Goal: Task Accomplishment & Management: Complete application form

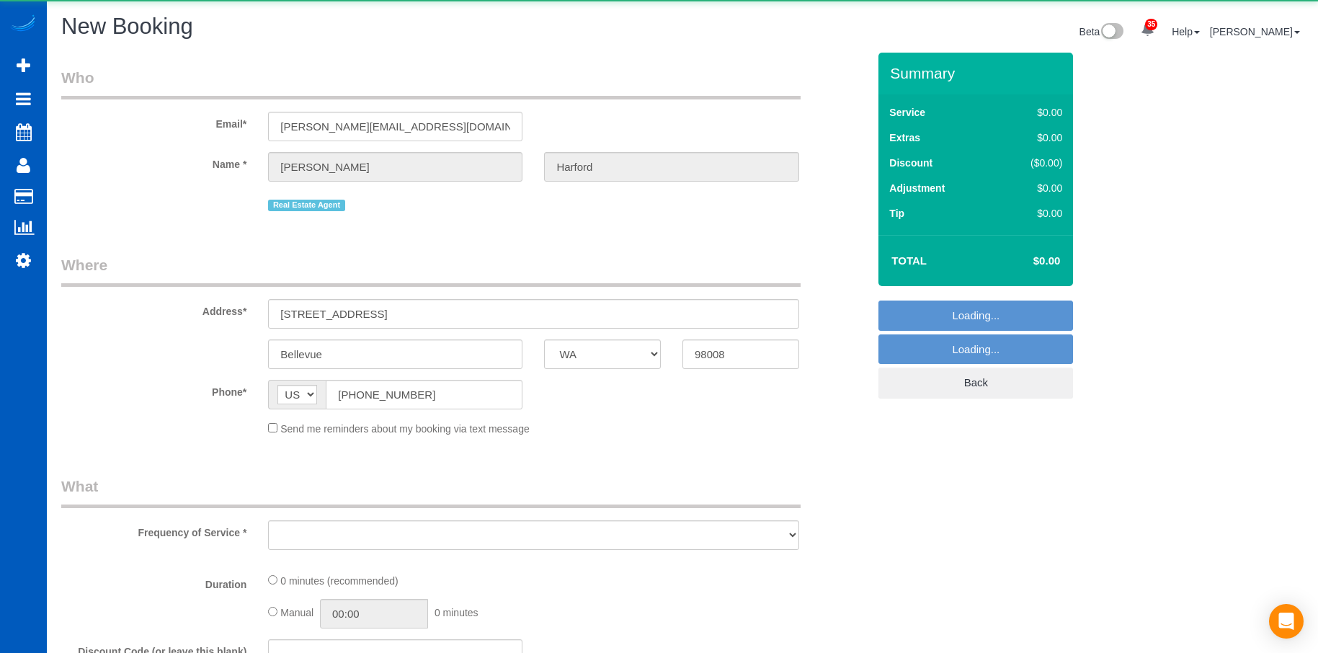
select select "WA"
select select "object:8154"
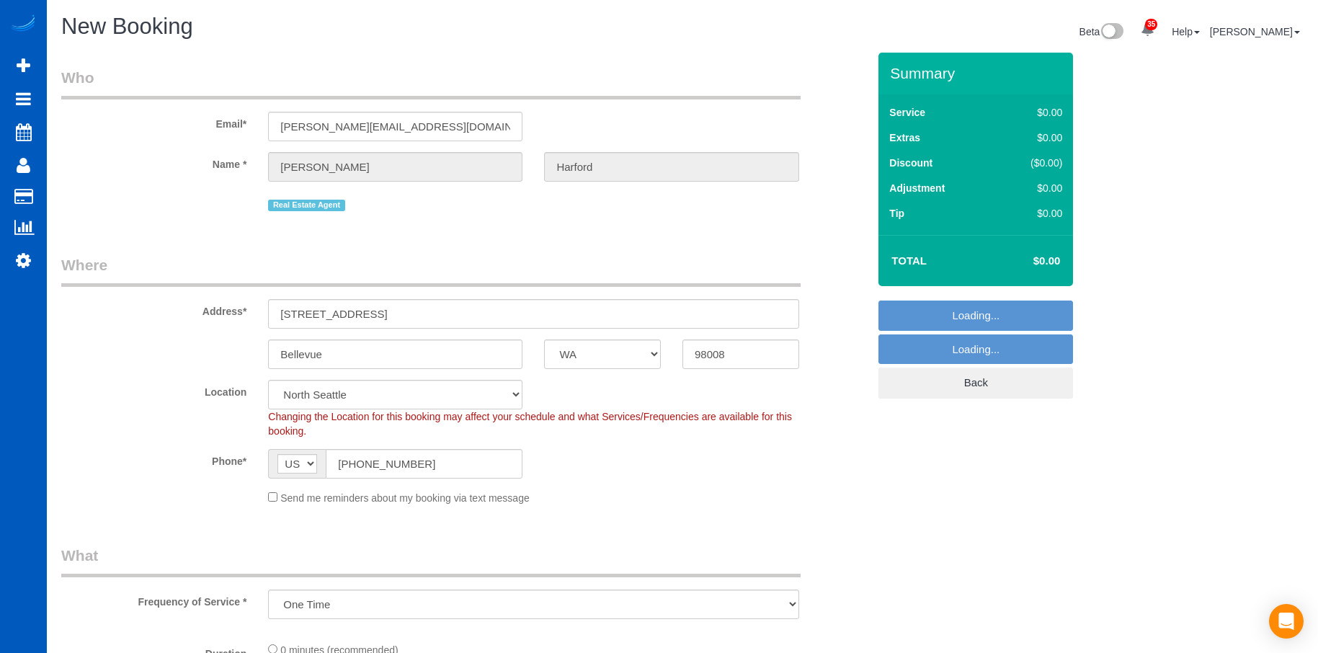
select select "199"
select select "object:8298"
select select "69"
select select "object:8387"
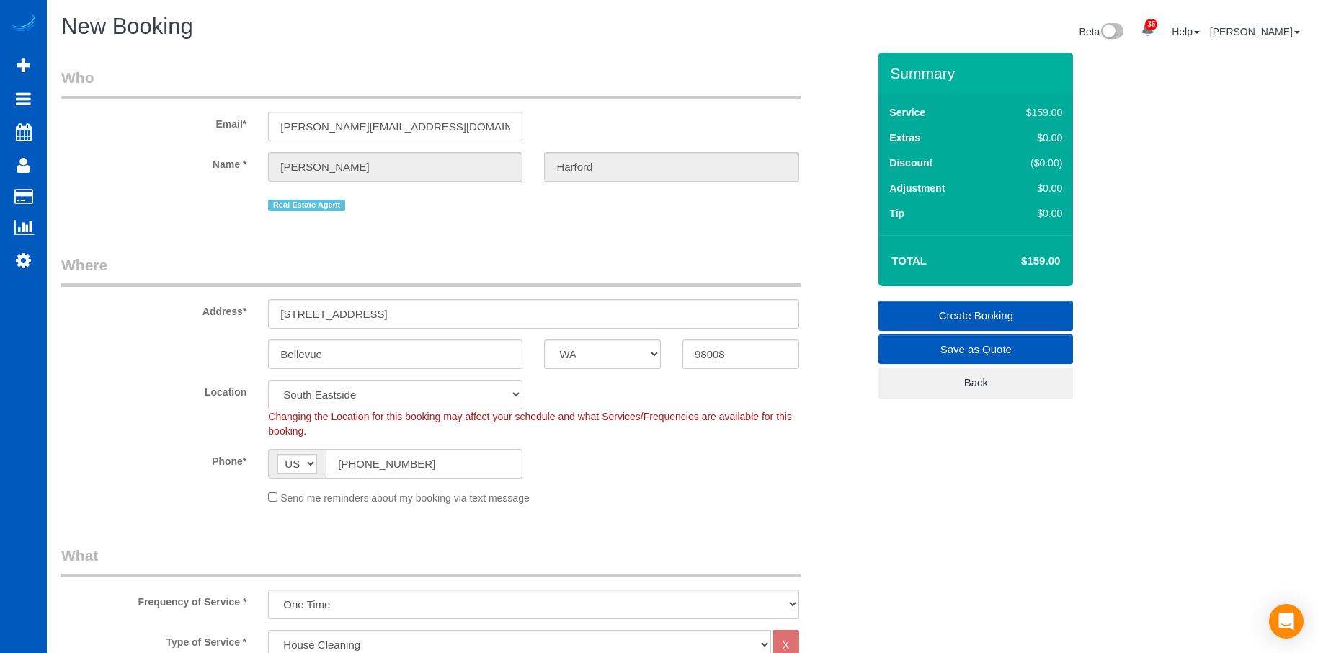
scroll to position [72, 0]
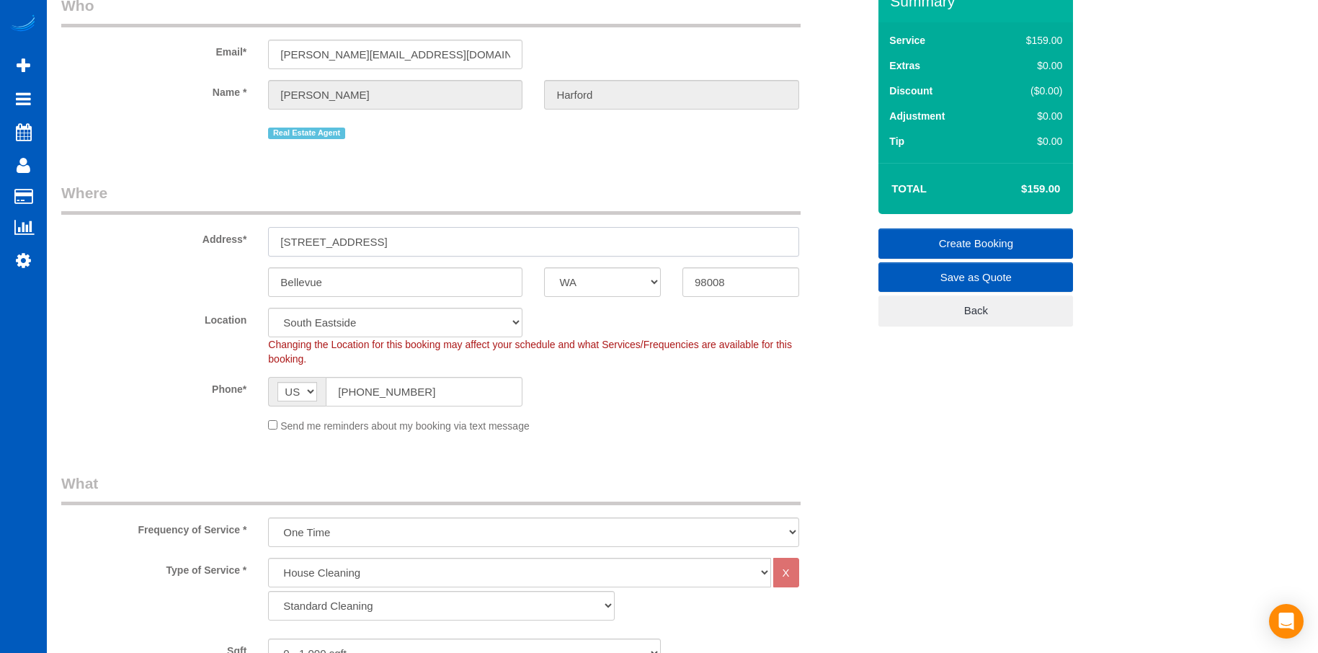
drag, startPoint x: 382, startPoint y: 237, endPoint x: 185, endPoint y: 253, distance: 197.3
click at [185, 253] on div "Address* [STREET_ADDRESS]" at bounding box center [464, 219] width 828 height 74
paste input "[STREET_ADDRESS]"
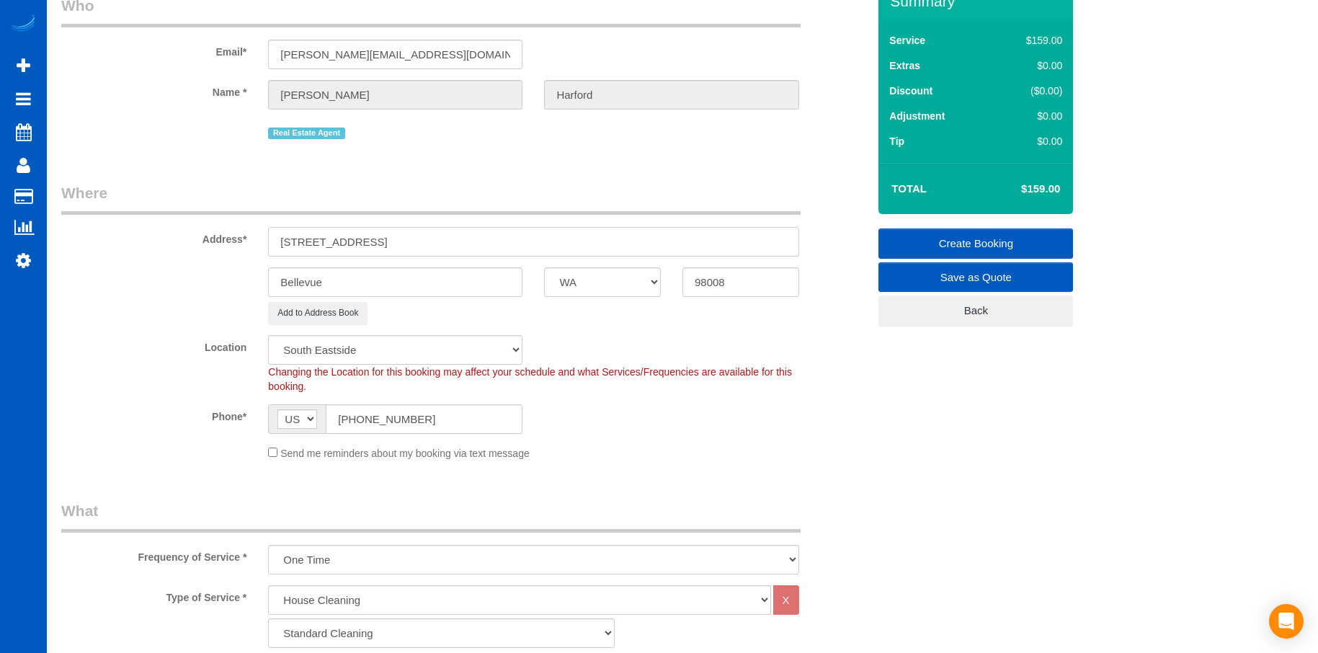
drag, startPoint x: 460, startPoint y: 242, endPoint x: 654, endPoint y: 252, distance: 194.1
click at [652, 251] on input "[STREET_ADDRESS]" at bounding box center [533, 242] width 530 height 30
type input "[STREET_ADDRESS]"
click at [759, 288] on input "98008" at bounding box center [740, 282] width 117 height 30
drag, startPoint x: 743, startPoint y: 283, endPoint x: 600, endPoint y: 283, distance: 142.7
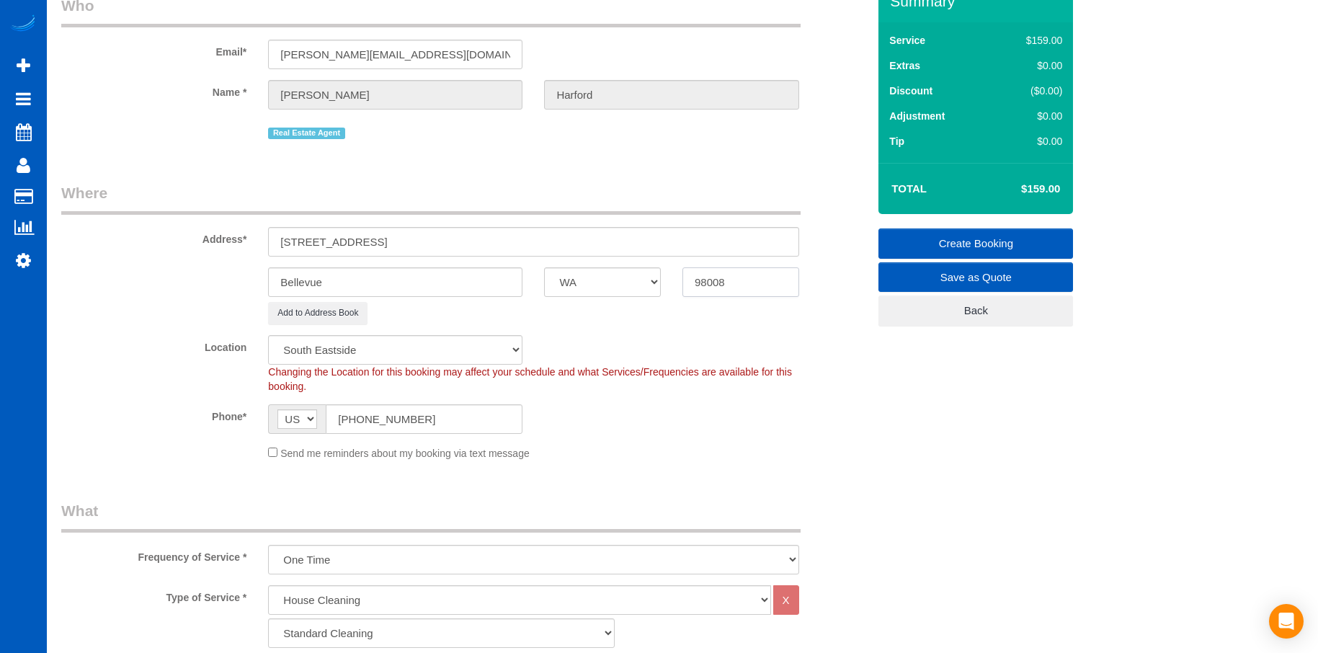
click at [600, 283] on div "Bellevue AK AL AR AZ CA CO CT DC DE [GEOGRAPHIC_DATA] [GEOGRAPHIC_DATA] HI IA I…" at bounding box center [464, 282] width 828 height 30
paste input "199"
type input "98199"
select select "5"
drag, startPoint x: 432, startPoint y: 240, endPoint x: 403, endPoint y: 244, distance: 29.0
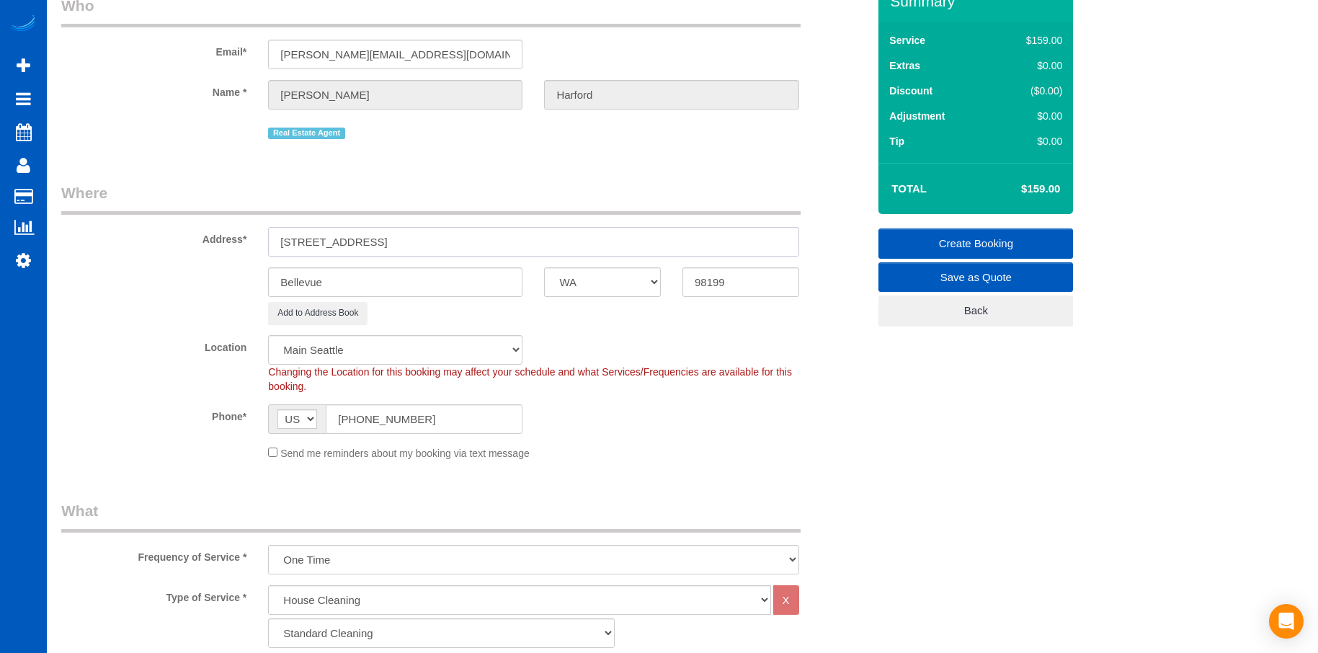
click at [403, 244] on input "[STREET_ADDRESS]" at bounding box center [533, 242] width 530 height 30
type input "[STREET_ADDRESS]"
select select "object:8626"
drag, startPoint x: 354, startPoint y: 282, endPoint x: 281, endPoint y: 269, distance: 73.9
click at [207, 282] on div "Bellevue AK AL AR AZ CA CO CT DC DE [GEOGRAPHIC_DATA] [GEOGRAPHIC_DATA] HI IA I…" at bounding box center [464, 282] width 828 height 30
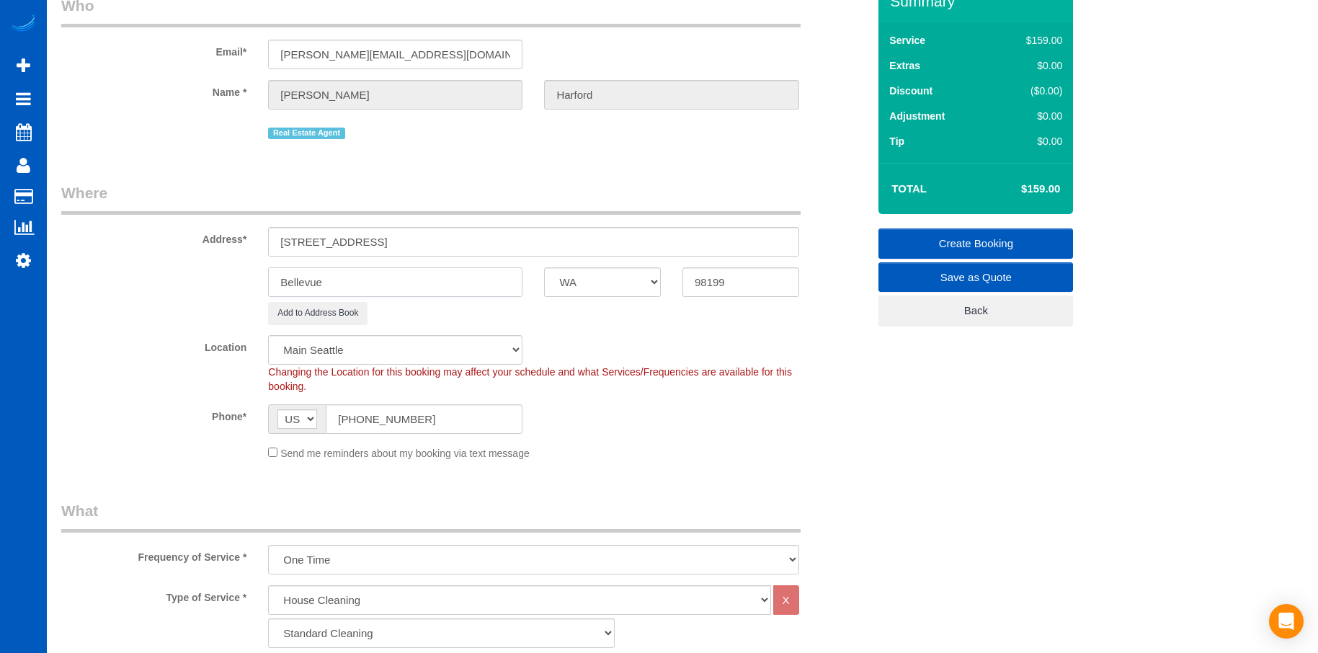
paste input "Seattl"
type input "[GEOGRAPHIC_DATA]"
drag, startPoint x: 398, startPoint y: 239, endPoint x: 478, endPoint y: 236, distance: 80.7
click at [478, 236] on input "[STREET_ADDRESS]" at bounding box center [533, 242] width 530 height 30
type input "[STREET_ADDRESS]"
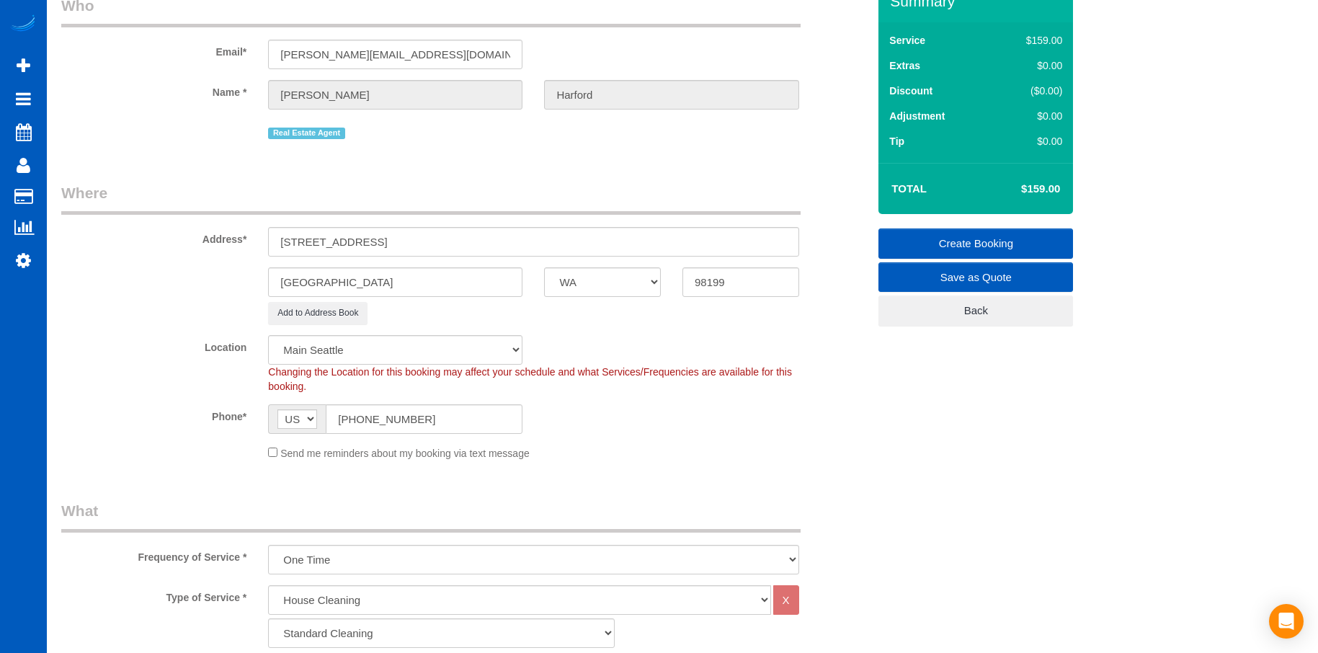
click at [772, 400] on sui-booking-location "Location [GEOGRAPHIC_DATA] [GEOGRAPHIC_DATA] [GEOGRAPHIC_DATA] [GEOGRAPHIC_DATA…" at bounding box center [464, 397] width 806 height 125
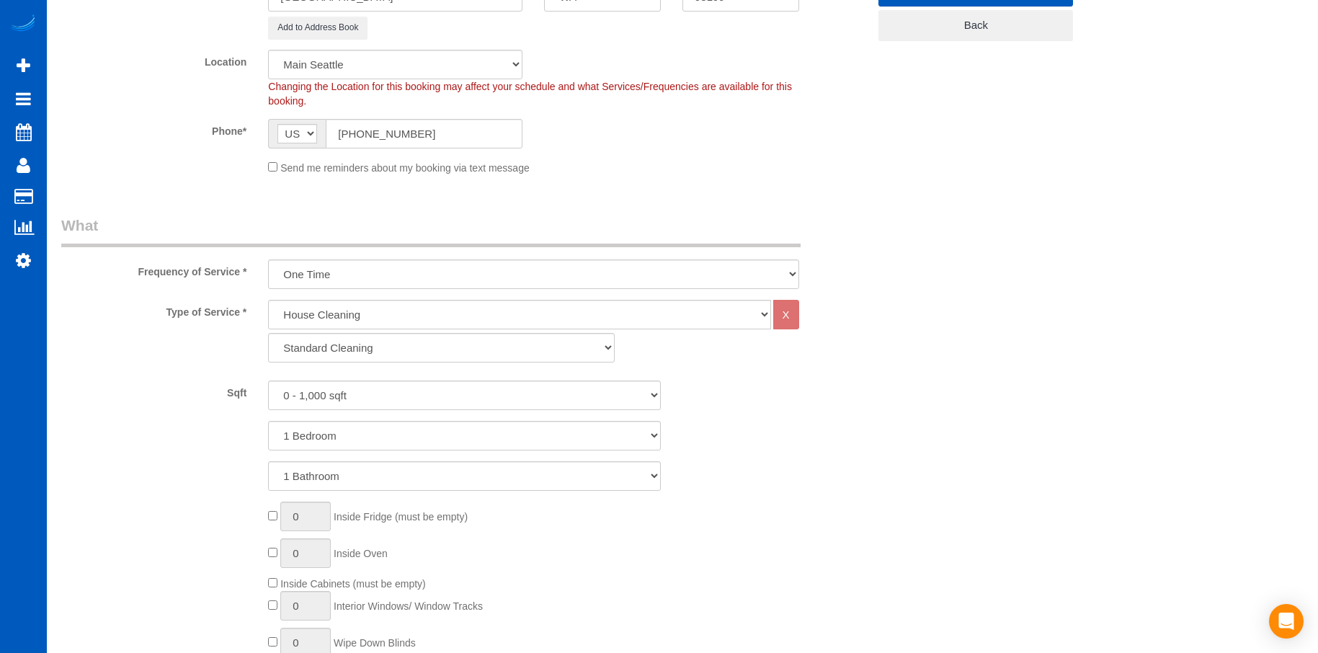
scroll to position [360, 0]
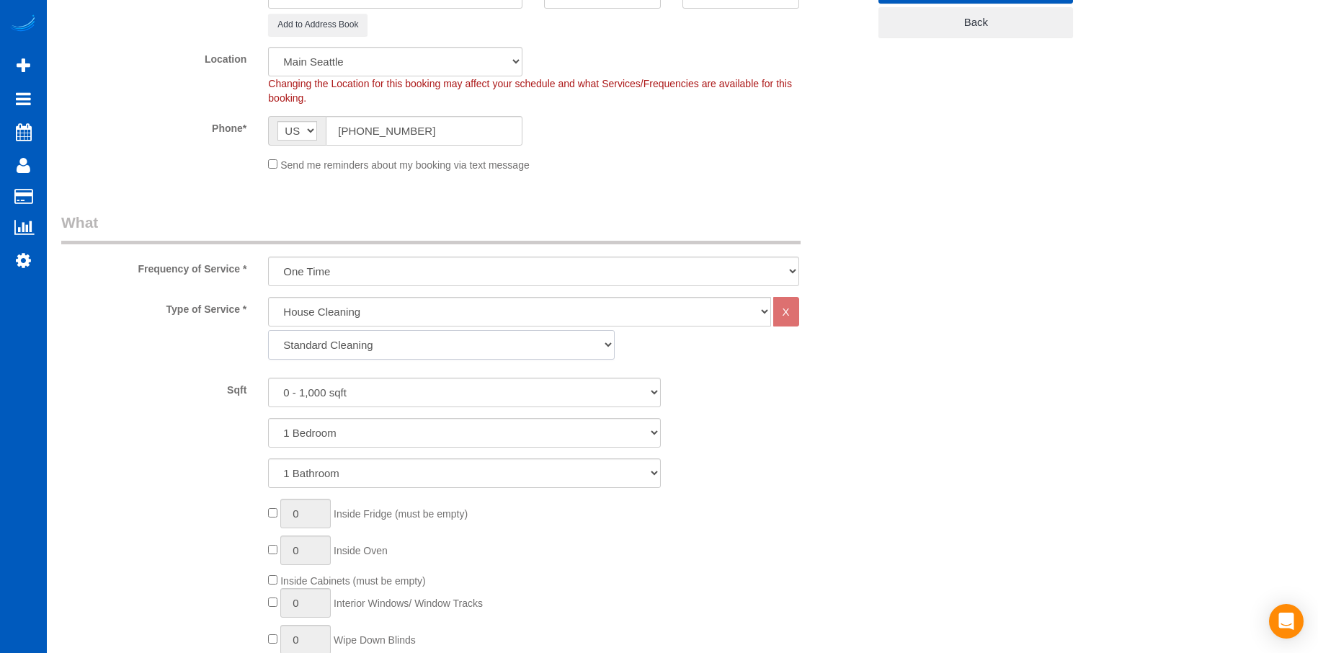
click at [561, 348] on select "Standard Cleaning Deep Cleaning Move In/ Out Cleaning" at bounding box center [441, 345] width 347 height 30
click at [268, 330] on select "Standard Cleaning Deep Cleaning Move In/ Out Cleaning" at bounding box center [441, 345] width 347 height 30
click at [530, 352] on select "Standard Cleaning Deep Cleaning Move In/ Out Cleaning" at bounding box center [441, 345] width 347 height 30
select select "368"
click at [268, 330] on select "Standard Cleaning Deep Cleaning Move In/ Out Cleaning" at bounding box center [441, 345] width 347 height 30
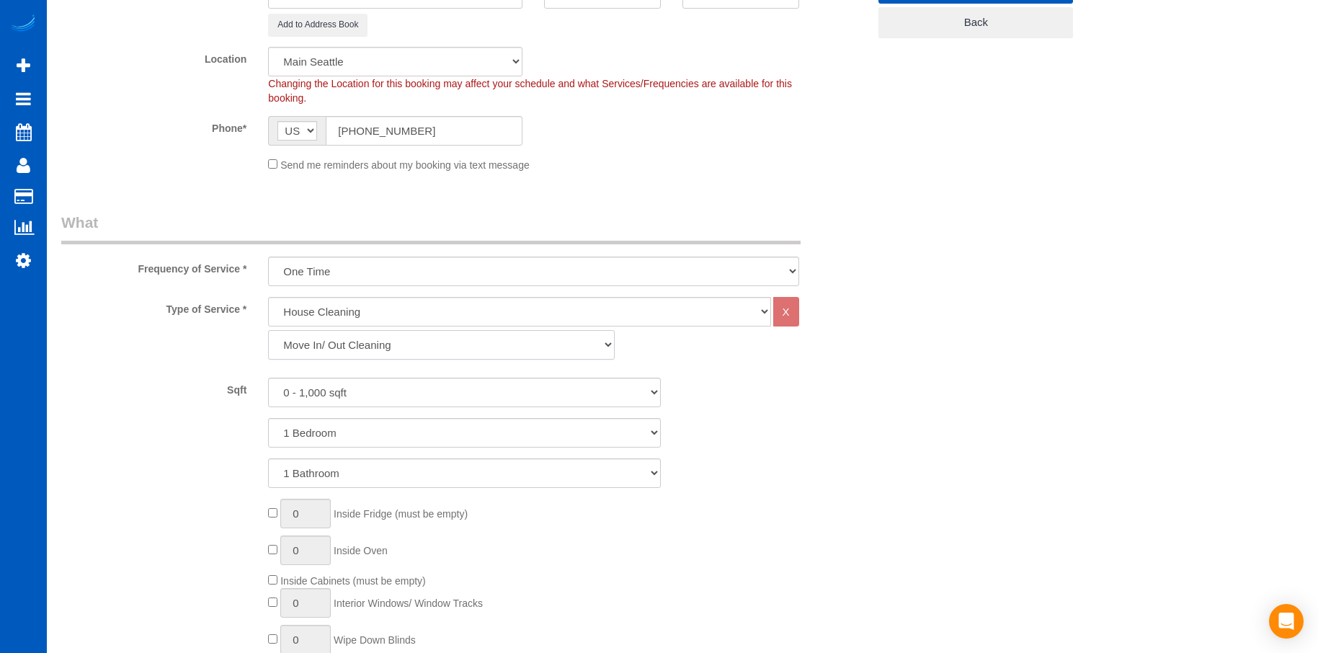
scroll to position [69646, 70733]
click at [411, 390] on select "0 - 1,000 sqft 1,001 - 1,500 sqft 1,501 - 2,000 sqft 2,001 - 2,500 sqft 2,501 -…" at bounding box center [464, 393] width 393 height 30
select select "1001"
click at [268, 378] on select "0 - 1,000 sqft 1,001 - 1,500 sqft 1,501 - 2,000 sqft 2,001 - 2,500 sqft 2,501 -…" at bounding box center [464, 393] width 393 height 30
click at [443, 430] on select "1 Bedroom 2 Bedrooms 3 Bedrooms 4 Bedrooms 5 Bedrooms 6 Bedrooms 7 Bedrooms" at bounding box center [464, 433] width 393 height 30
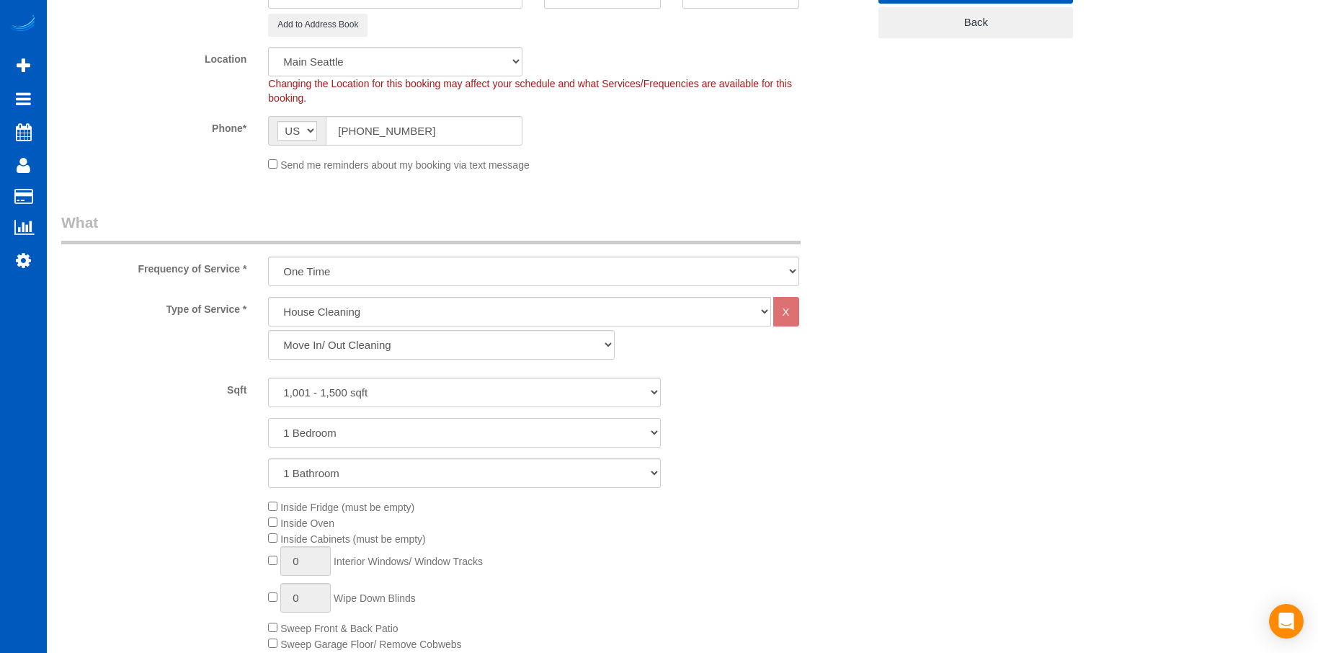
select select "2"
click at [268, 418] on select "1 Bedroom 2 Bedrooms 3 Bedrooms 4 Bedrooms 5 Bedrooms 6 Bedrooms 7 Bedrooms" at bounding box center [464, 433] width 393 height 30
click at [425, 466] on select "1 Bathroom 2 Bathrooms 3 Bathrooms 4 Bathrooms 5 Bathrooms 6 Bathrooms 7 Bathro…" at bounding box center [464, 473] width 393 height 30
click at [268, 458] on select "1 Bathroom 2 Bathrooms 3 Bathrooms 4 Bathrooms 5 Bathrooms 6 Bathrooms 7 Bathro…" at bounding box center [464, 473] width 393 height 30
click at [454, 485] on select "1 Bathroom 2 Bathrooms 3 Bathrooms 4 Bathrooms 5 Bathrooms 6 Bathrooms 7 Bathro…" at bounding box center [464, 473] width 393 height 30
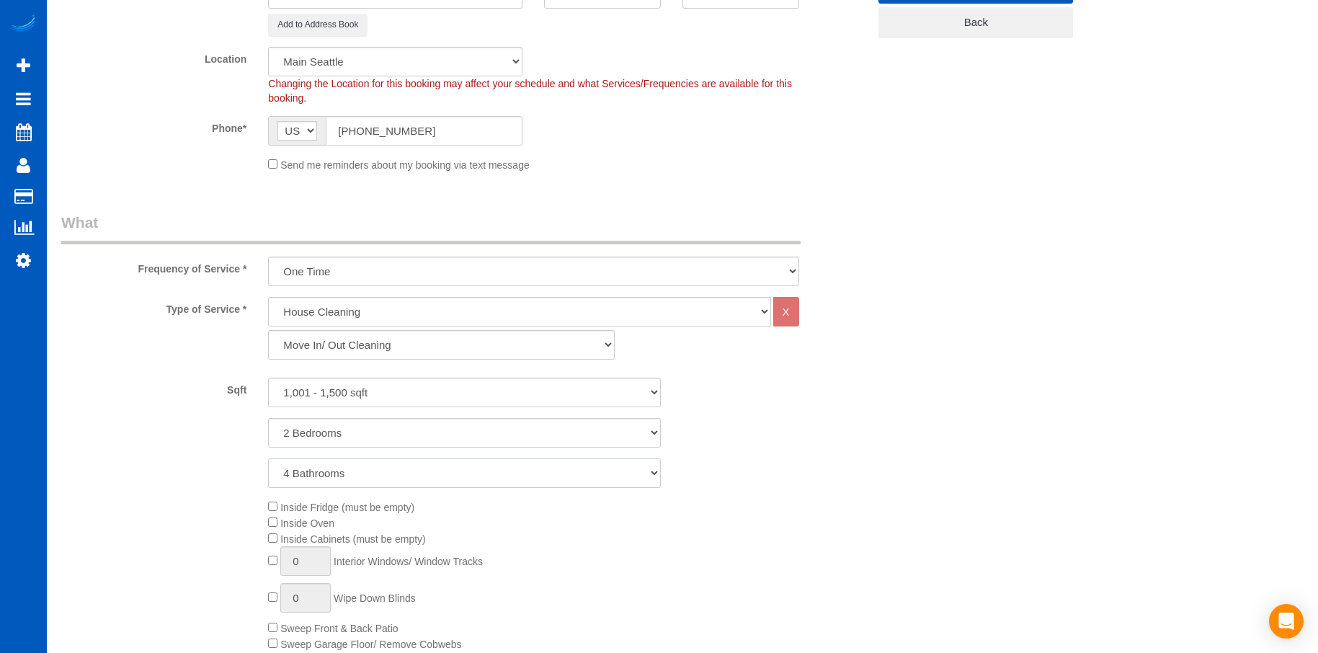
select select "3"
click at [268, 458] on select "1 Bathroom 2 Bathrooms 3 Bathrooms 4 Bathrooms 5 Bathrooms 6 Bathrooms 7 Bathro…" at bounding box center [464, 473] width 393 height 30
click at [803, 406] on div "Sqft 0 - 1,000 sqft 1,001 - 1,500 sqft 1,501 - 2,000 sqft 2,001 - 2,500 sqft 2,…" at bounding box center [464, 393] width 828 height 30
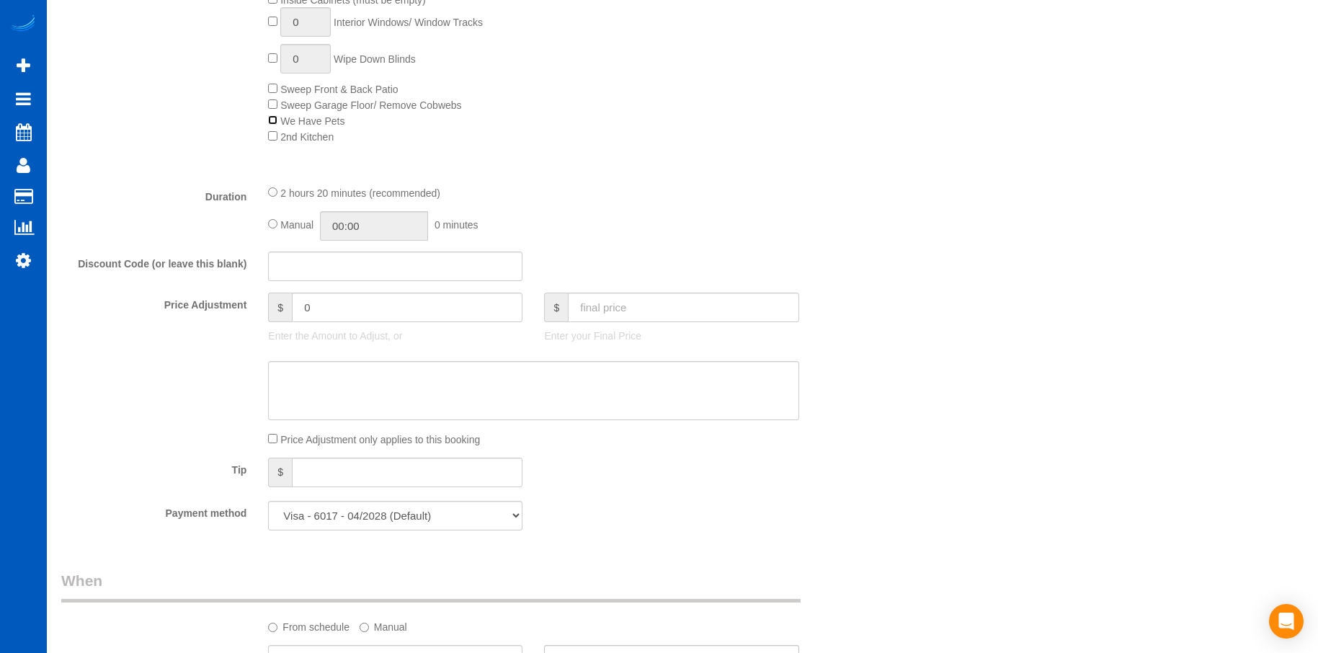
scroll to position [937, 0]
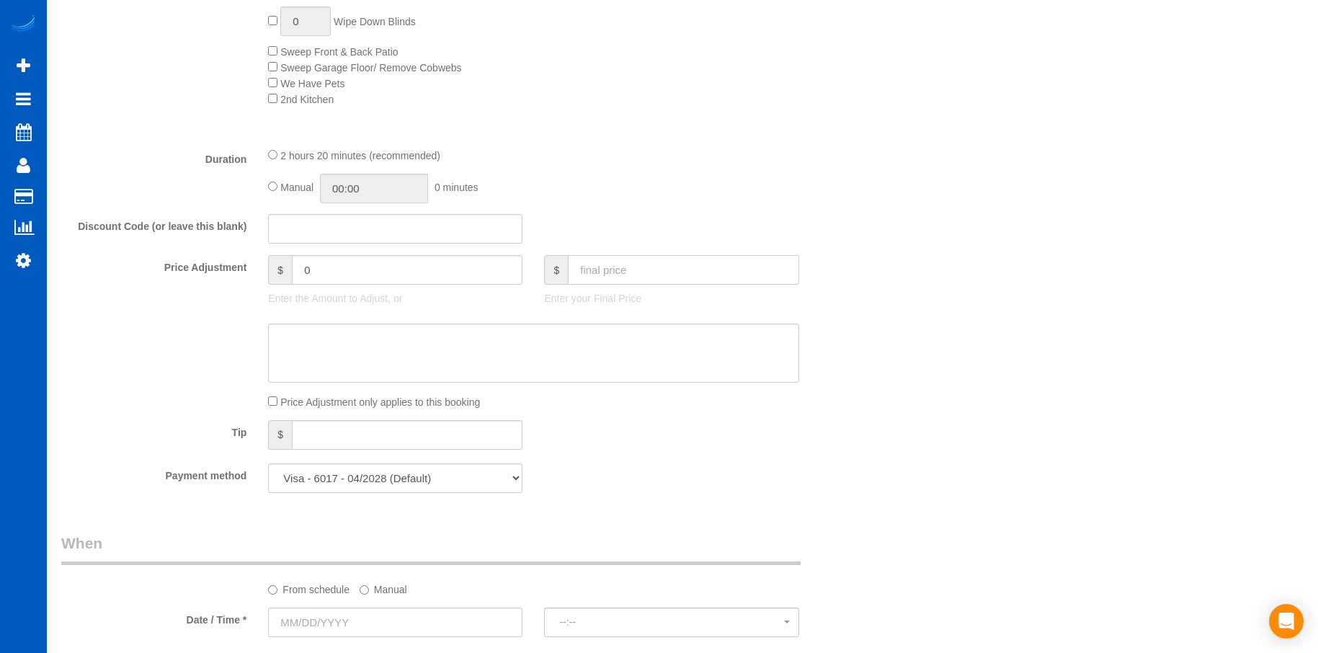
click at [690, 265] on input "text" at bounding box center [683, 270] width 231 height 30
type input "0"
click at [598, 353] on textarea at bounding box center [533, 353] width 530 height 59
type input "-454"
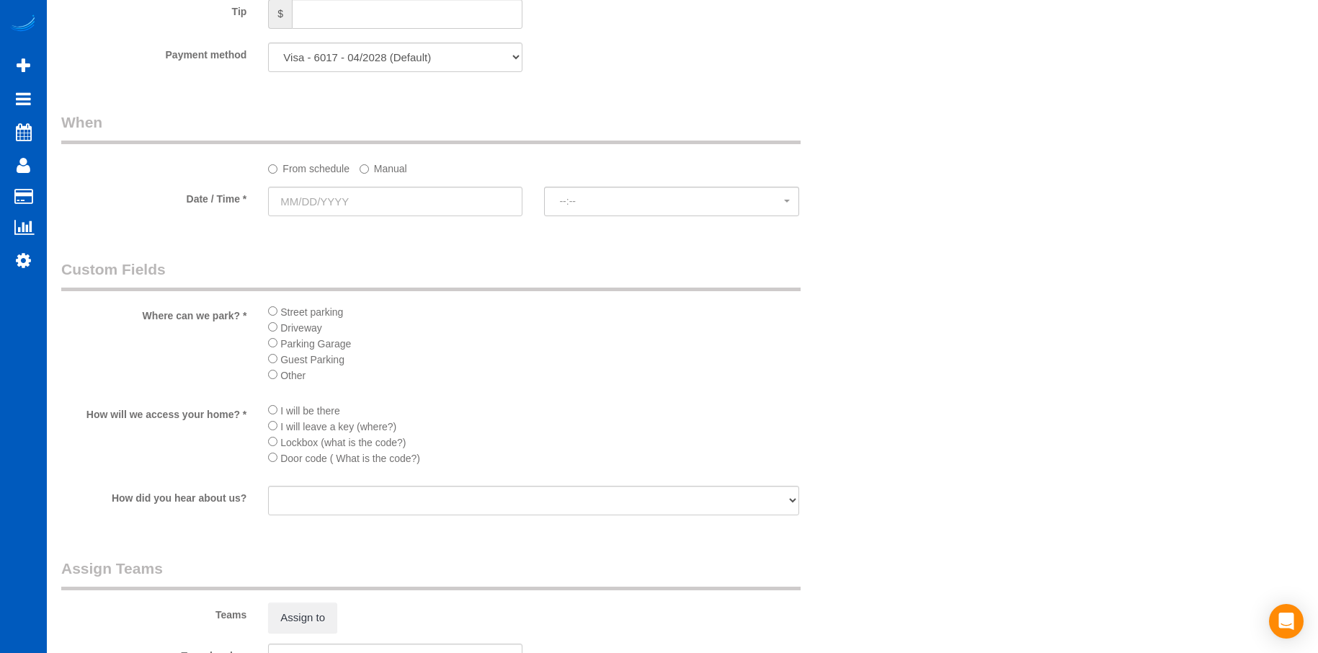
scroll to position [1369, 0]
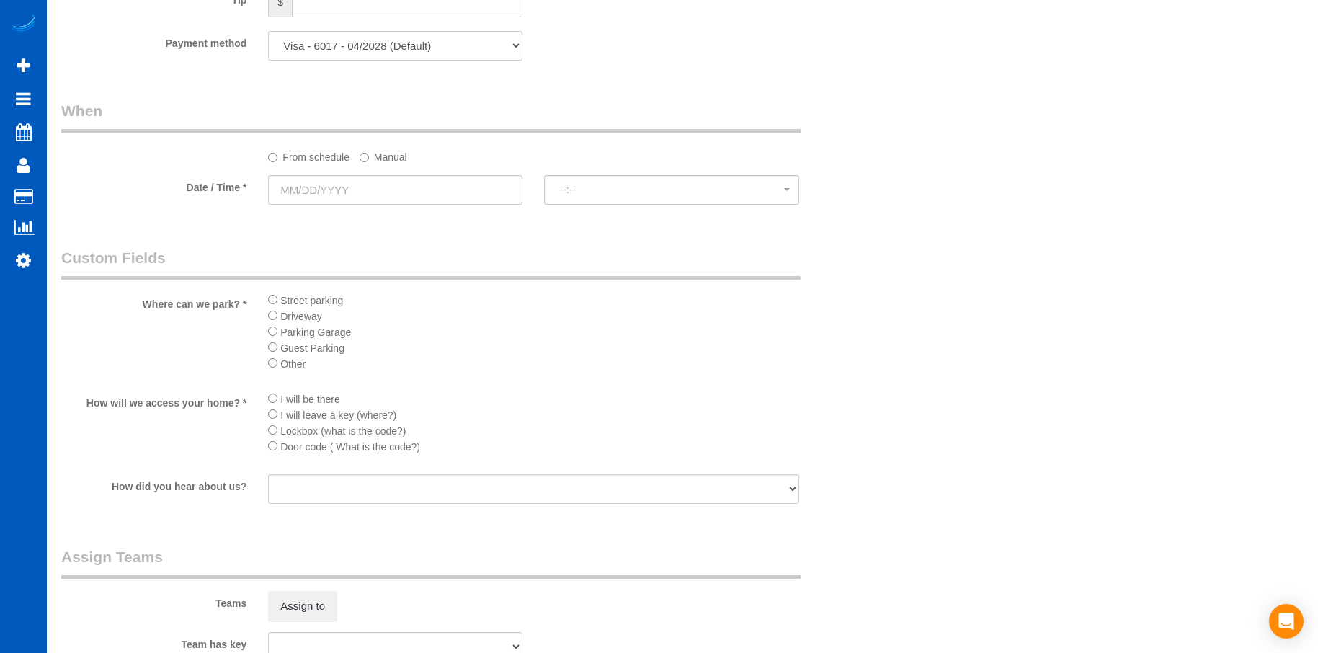
type textarea "[DEMOGRAPHIC_DATA] job."
click at [467, 195] on input "text" at bounding box center [395, 190] width 254 height 30
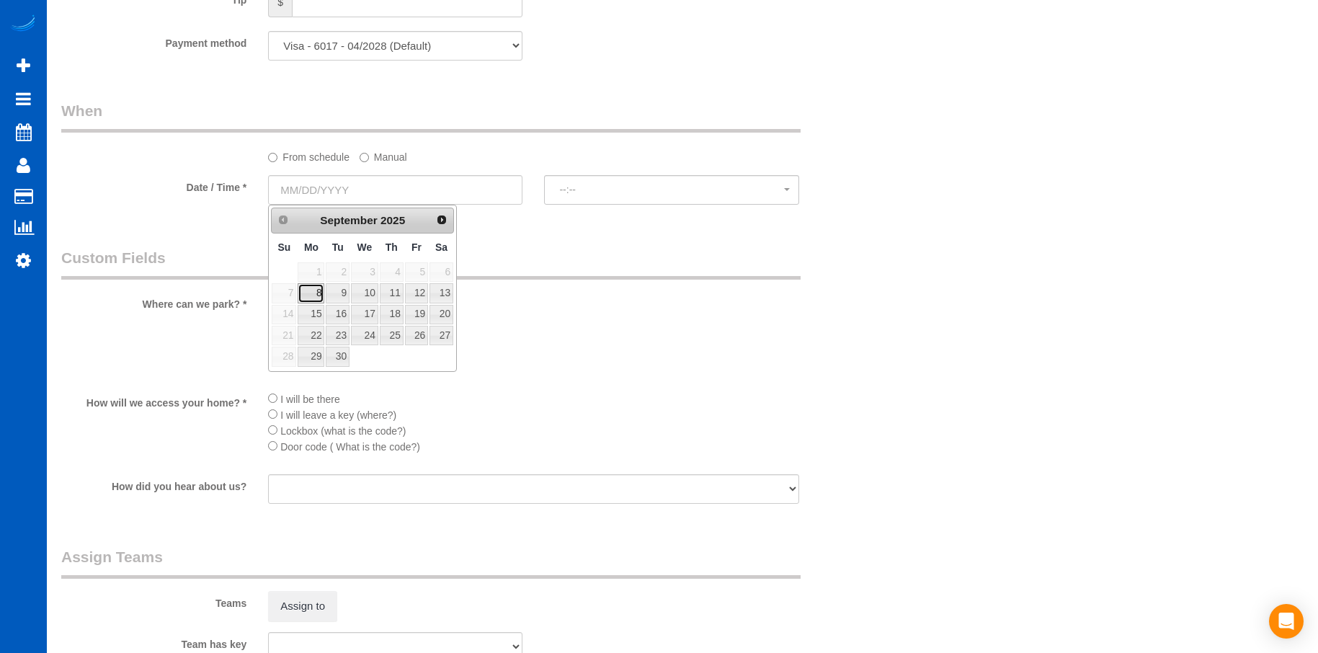
click at [308, 291] on link "8" at bounding box center [311, 292] width 27 height 19
type input "[DATE]"
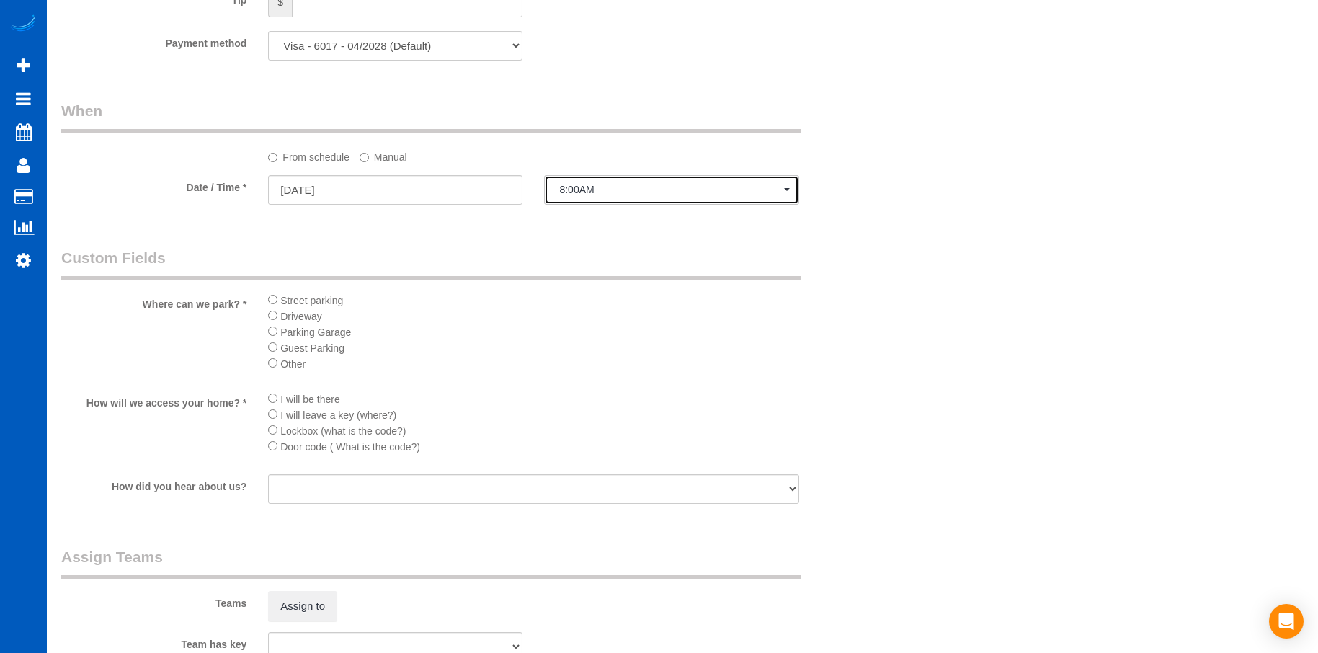
click at [663, 187] on span "8:00AM" at bounding box center [671, 190] width 224 height 12
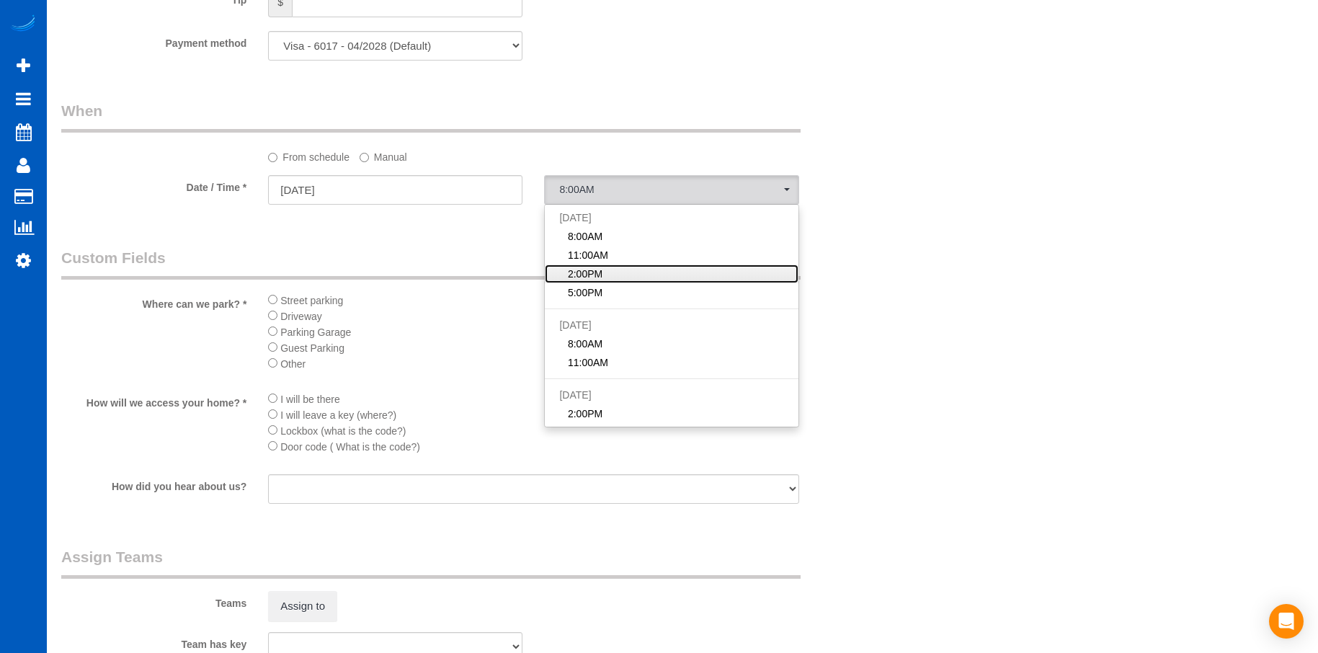
click at [600, 269] on span "2:00PM" at bounding box center [585, 274] width 35 height 14
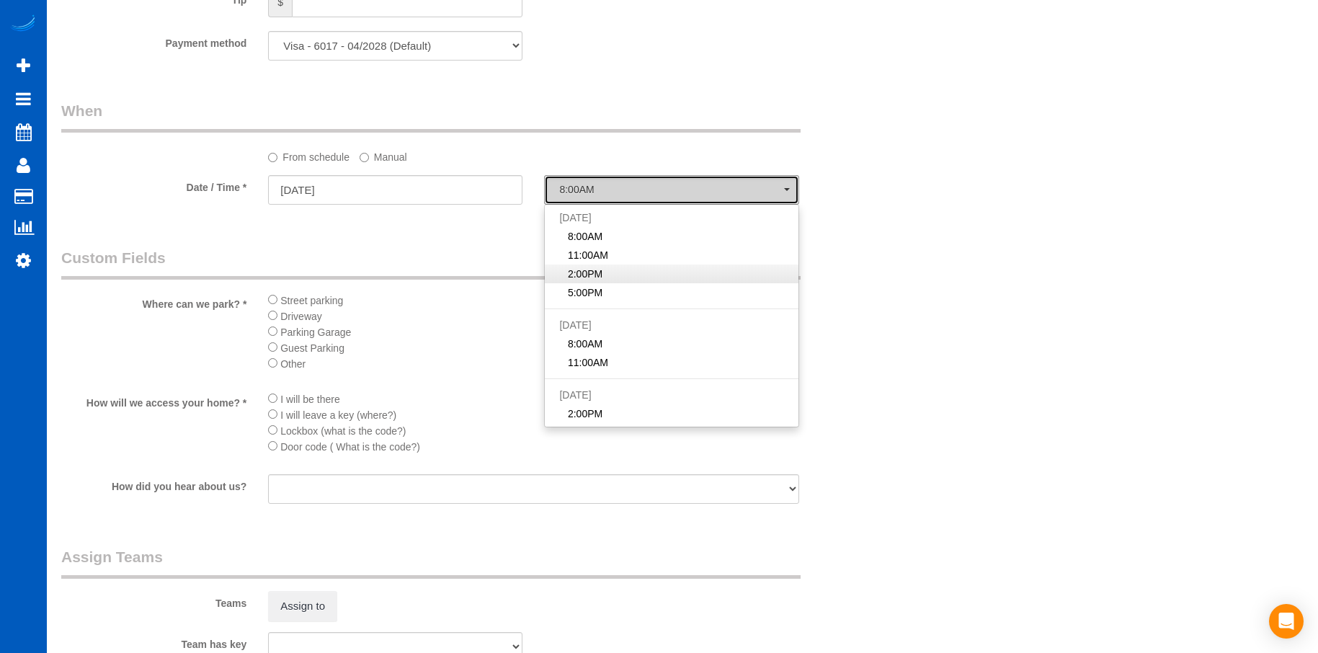
select select "spot3"
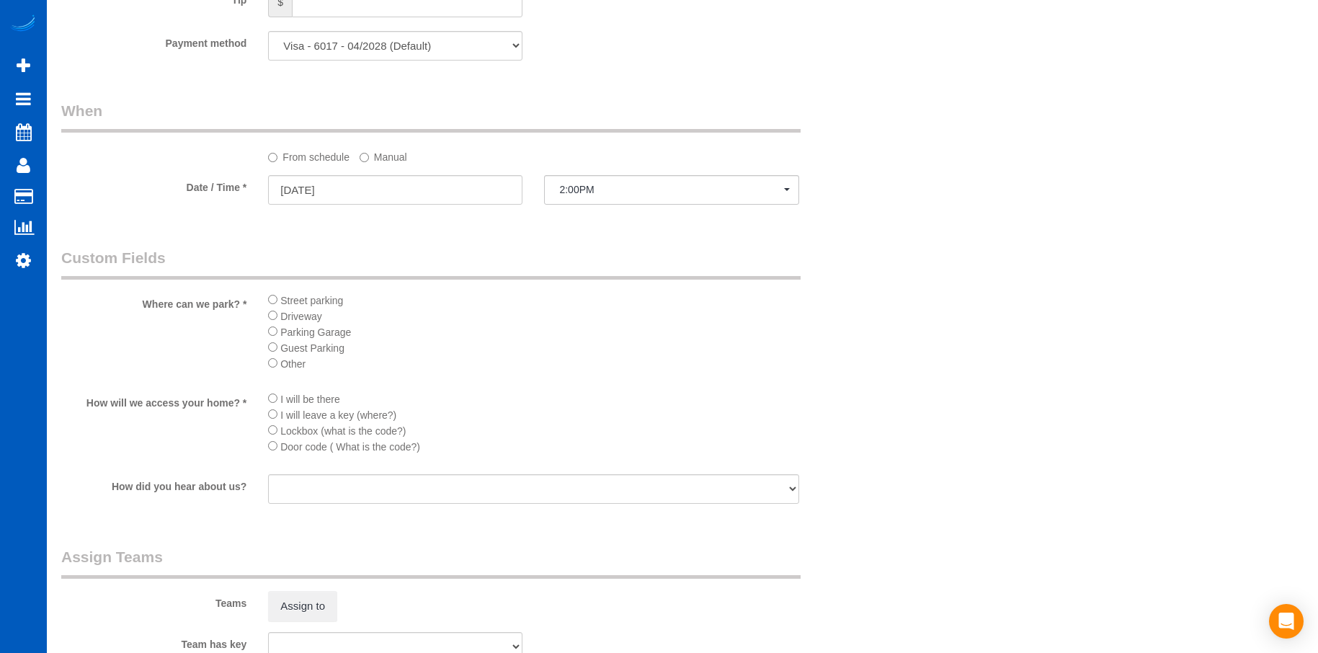
click at [271, 304] on li "Street parking" at bounding box center [533, 300] width 530 height 16
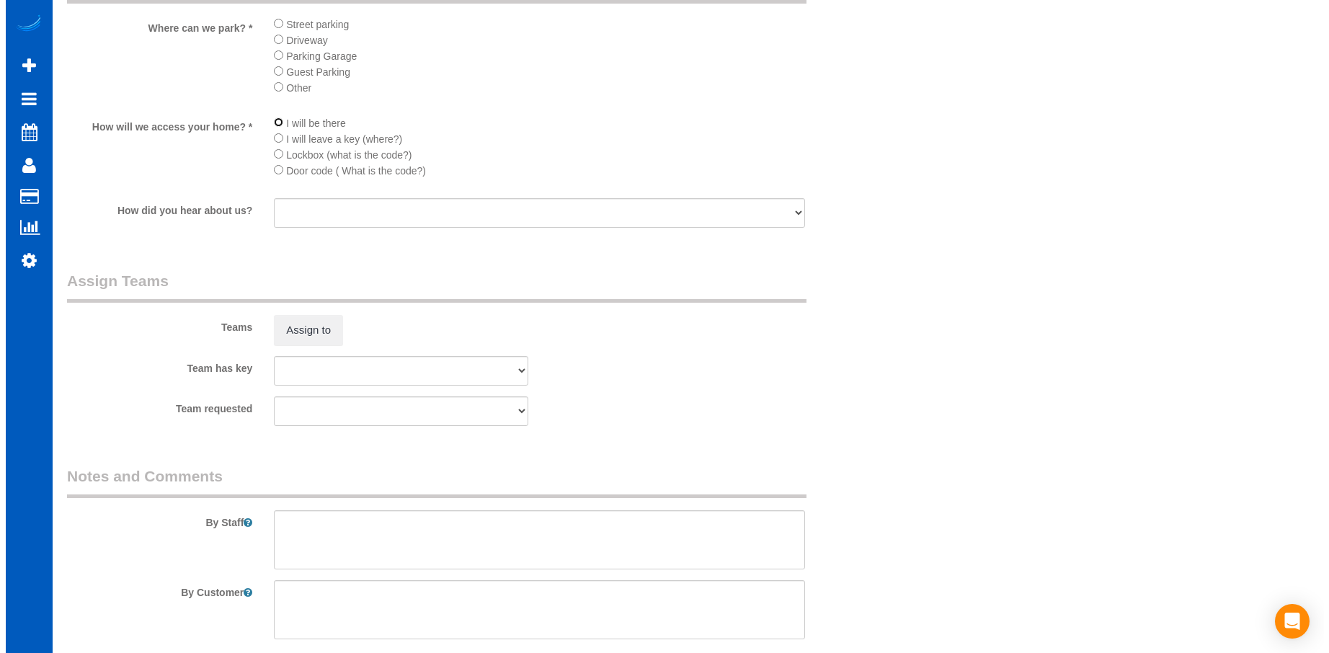
scroll to position [1657, 0]
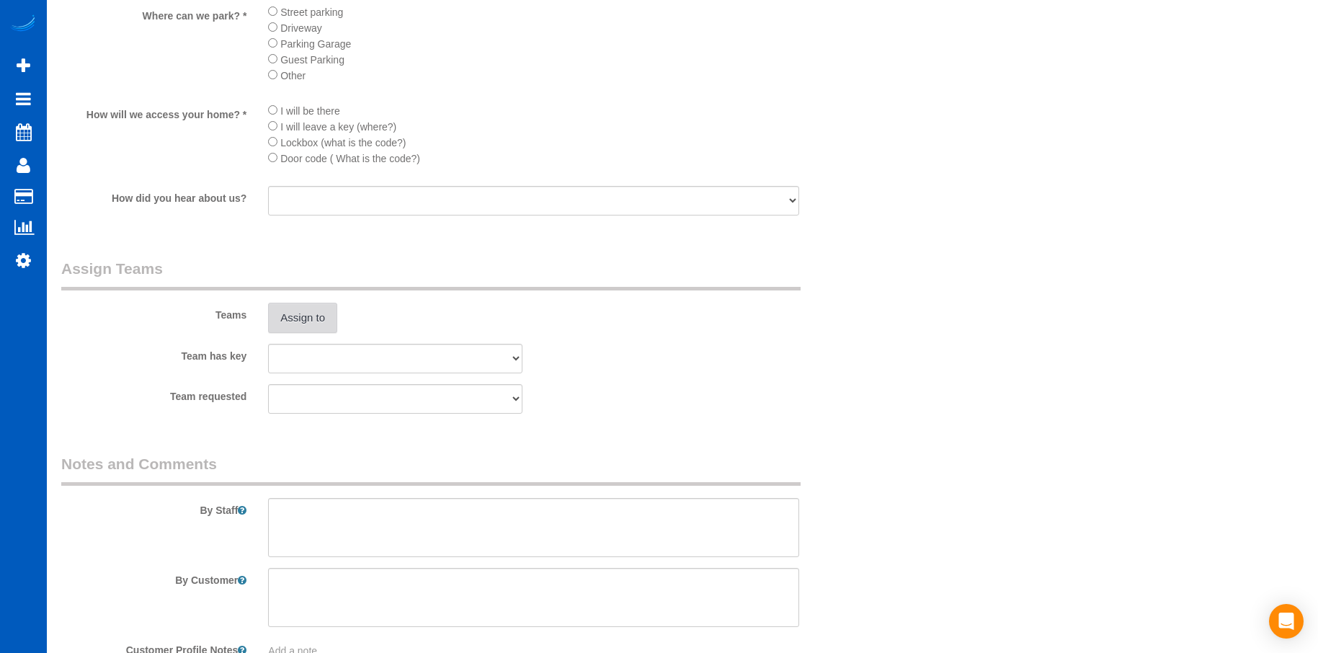
click at [296, 312] on button "Assign to" at bounding box center [302, 318] width 69 height 30
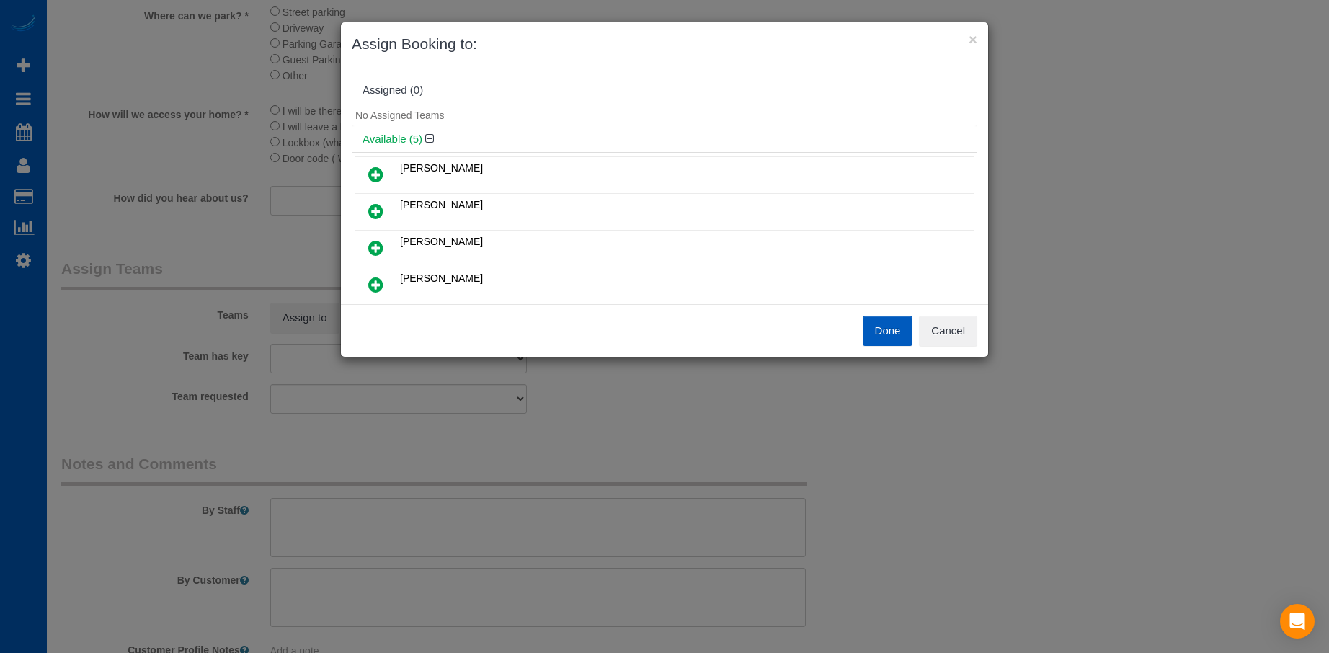
scroll to position [72, 0]
click at [378, 99] on icon at bounding box center [375, 102] width 15 height 17
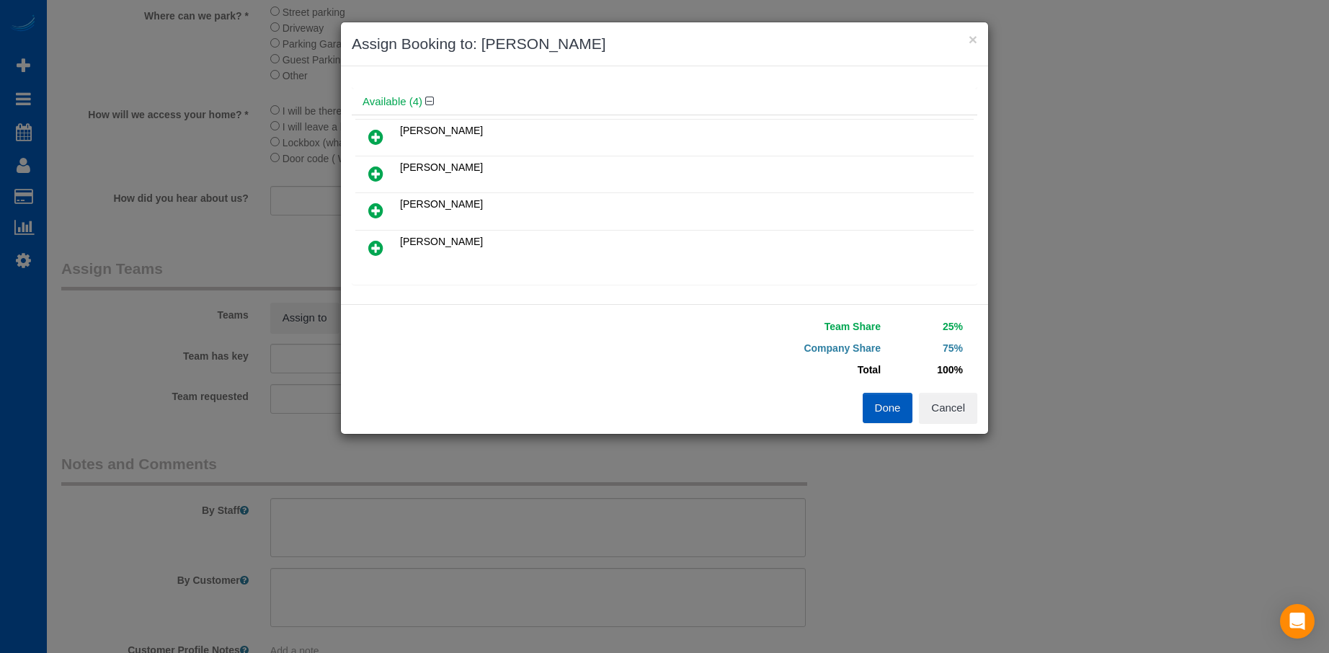
scroll to position [107, 0]
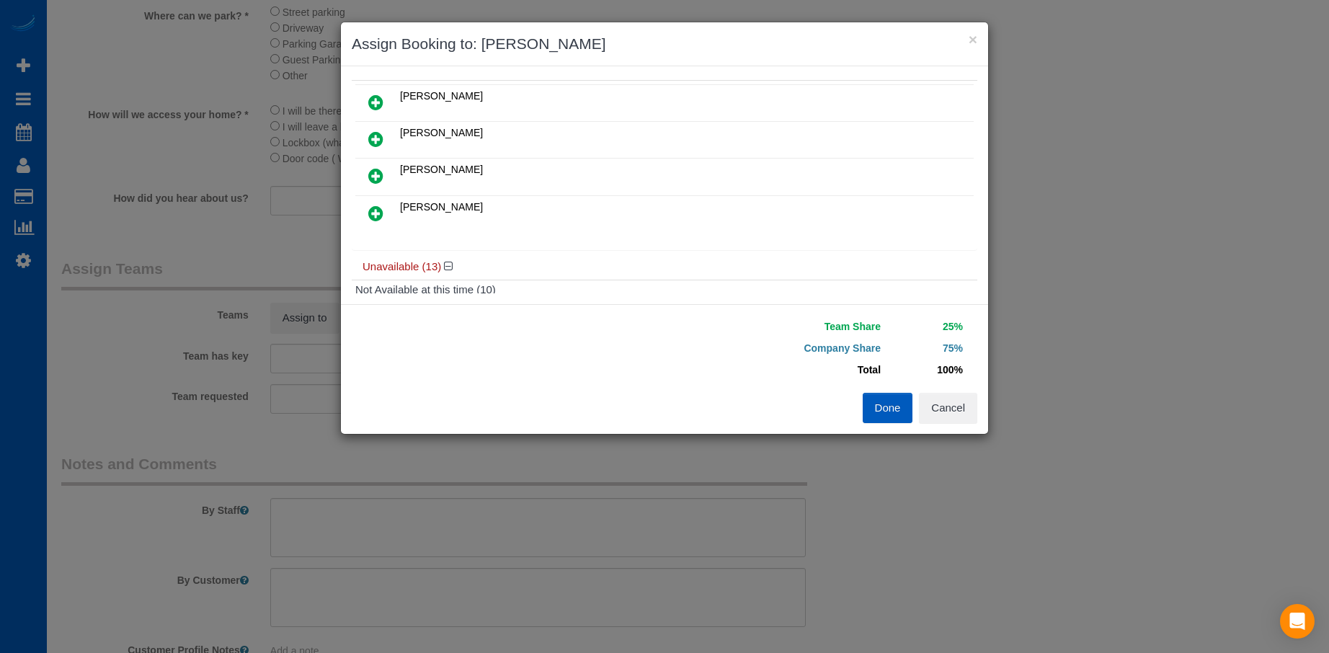
click at [378, 99] on icon at bounding box center [375, 102] width 15 height 17
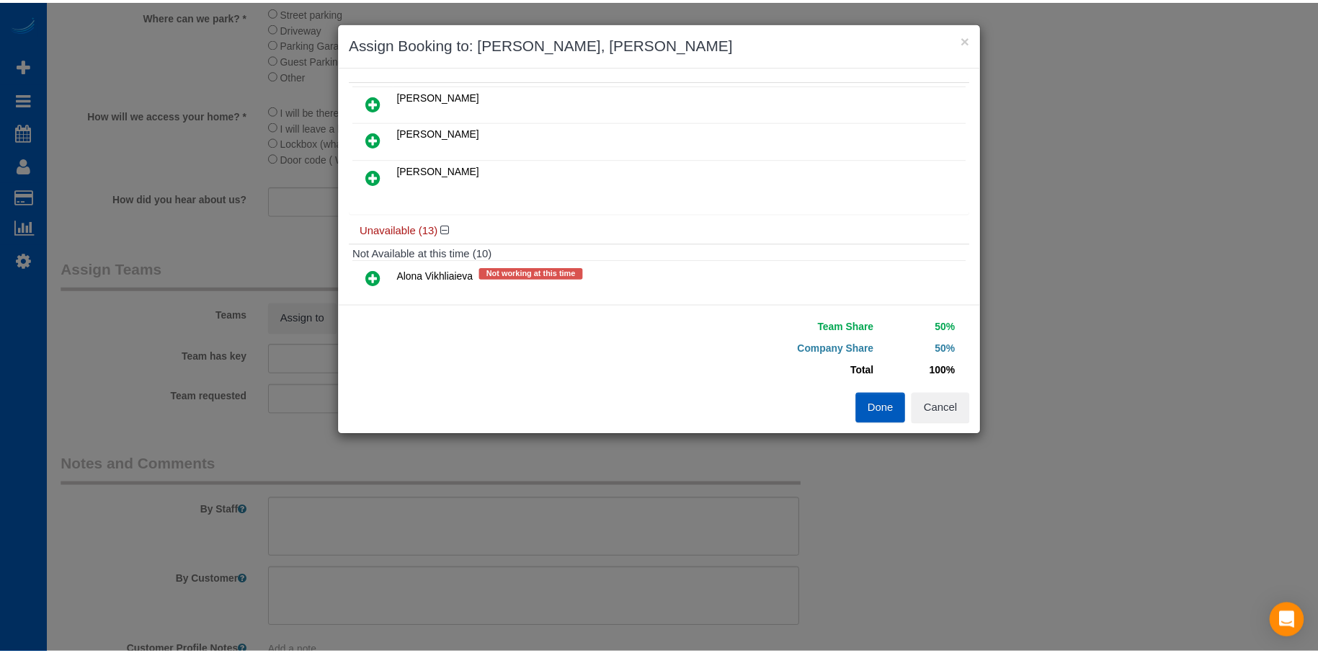
scroll to position [0, 0]
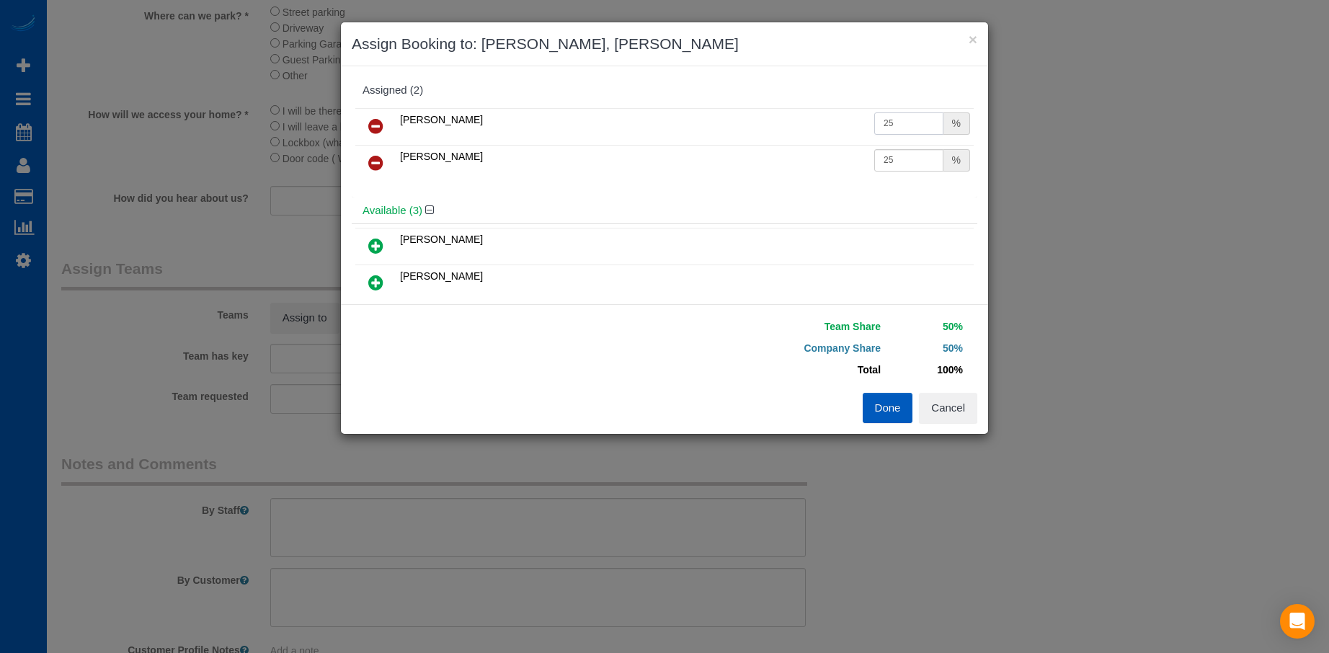
click at [899, 124] on input "25" at bounding box center [908, 123] width 69 height 22
drag, startPoint x: 911, startPoint y: 119, endPoint x: 844, endPoint y: 122, distance: 66.4
click at [844, 122] on tr "[PERSON_NAME] 25 %" at bounding box center [664, 126] width 618 height 37
type input "27"
click at [910, 151] on td "25 %" at bounding box center [921, 163] width 103 height 37
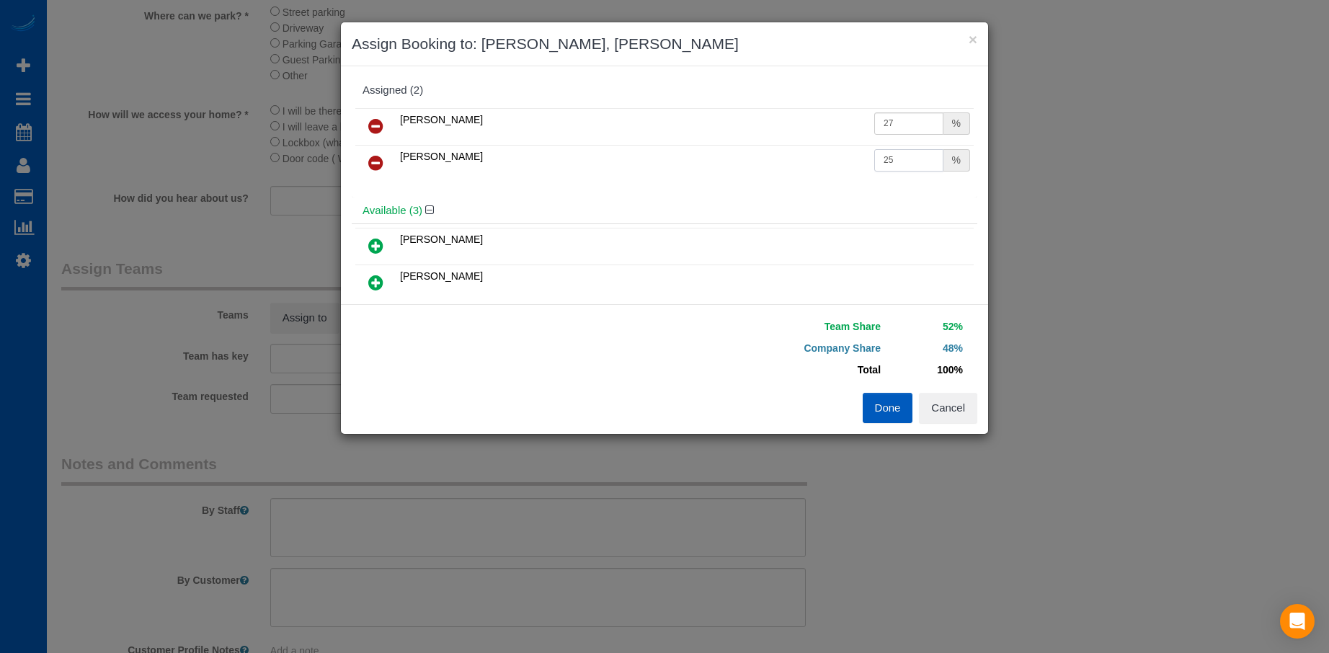
drag, startPoint x: 902, startPoint y: 166, endPoint x: 913, endPoint y: 159, distance: 12.6
click at [904, 165] on input "25" at bounding box center [908, 160] width 69 height 22
drag, startPoint x: 913, startPoint y: 159, endPoint x: 841, endPoint y: 166, distance: 72.3
click at [841, 166] on tr "[PERSON_NAME] 25 %" at bounding box center [664, 163] width 618 height 37
type input "27"
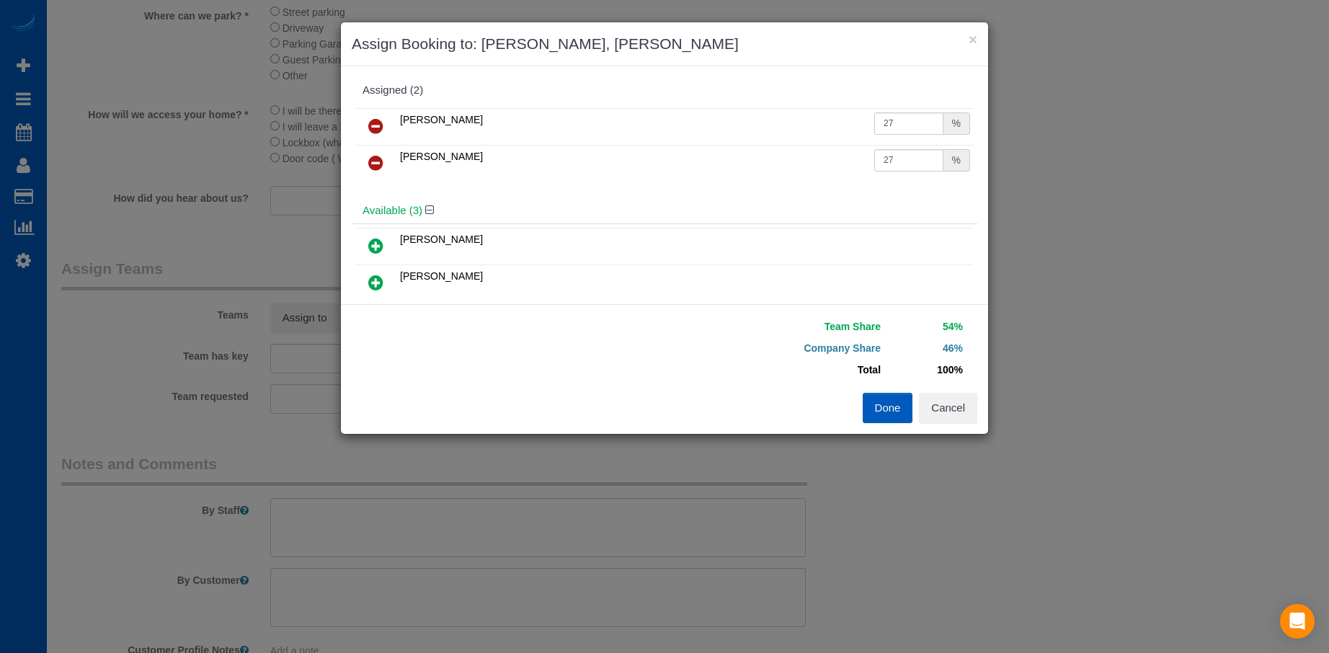
click at [898, 413] on button "Done" at bounding box center [887, 408] width 50 height 30
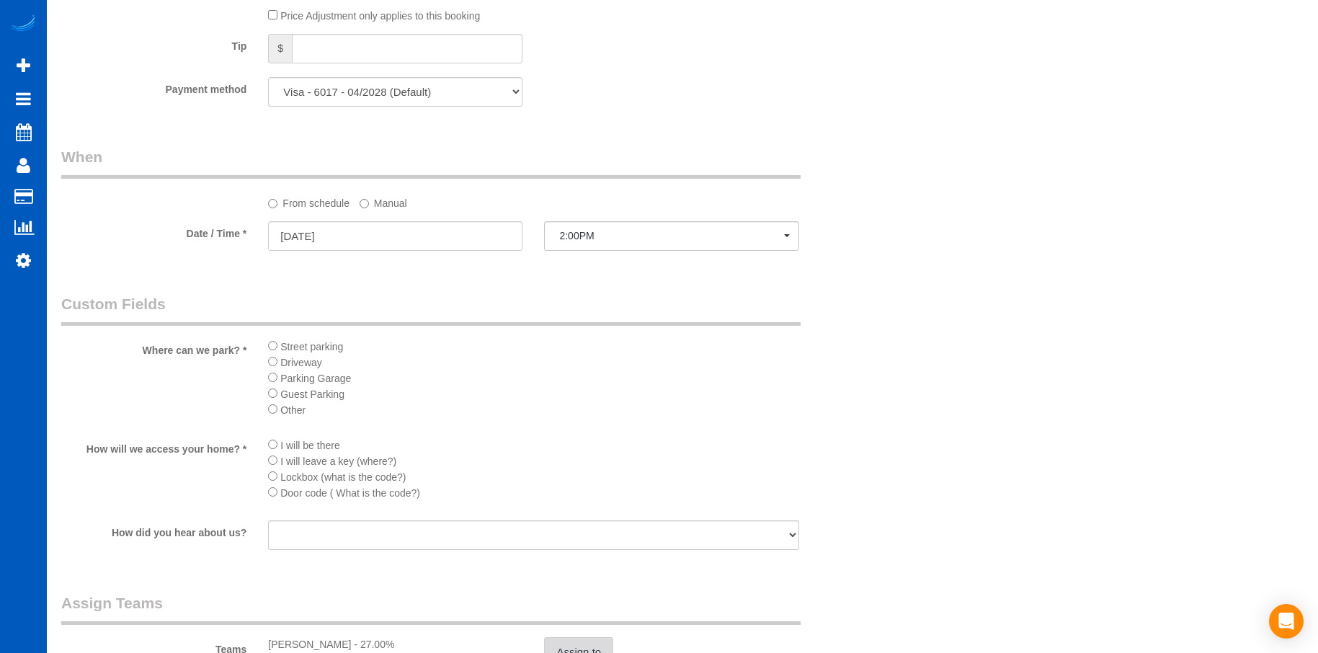
scroll to position [1297, 0]
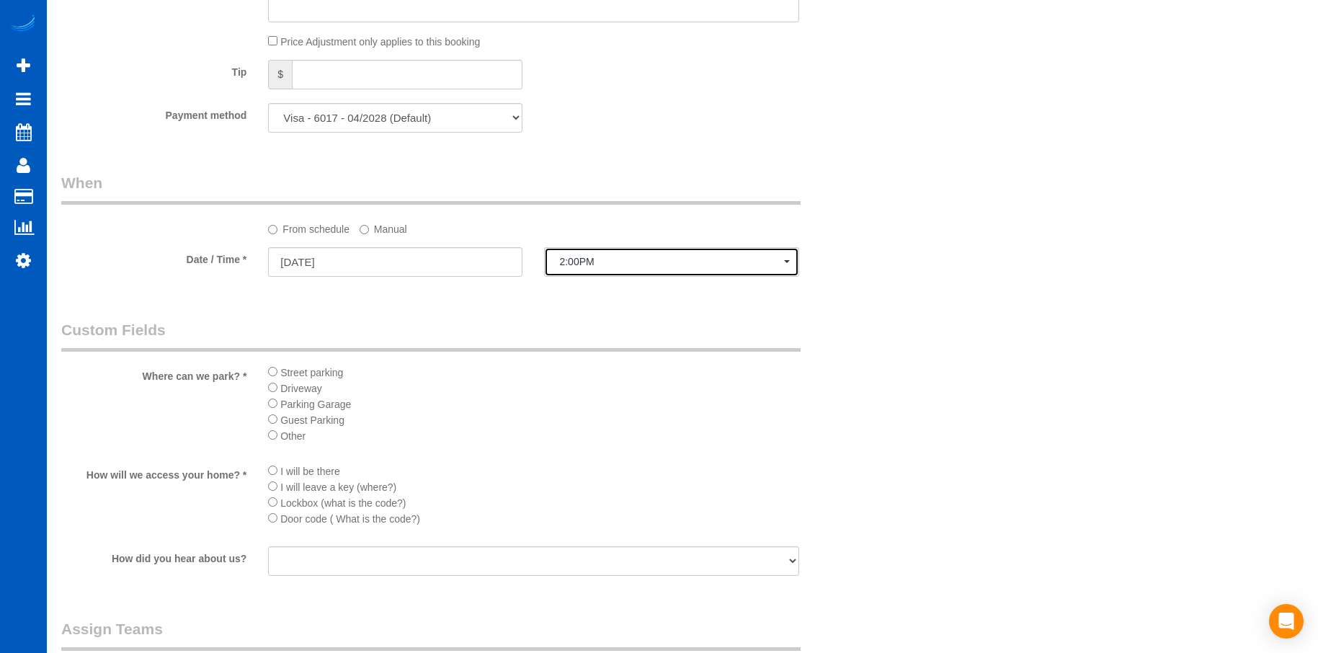
click at [625, 249] on button "2:00PM" at bounding box center [671, 262] width 254 height 30
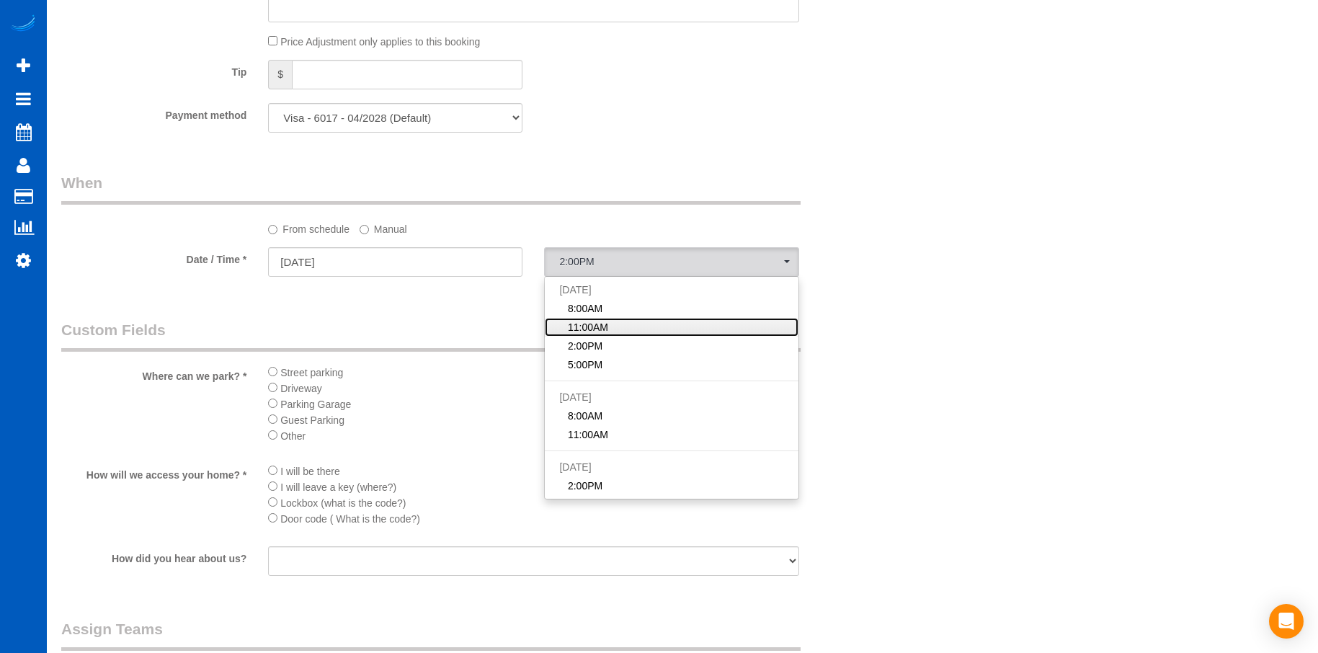
click at [630, 325] on link "11:00AM" at bounding box center [671, 327] width 253 height 19
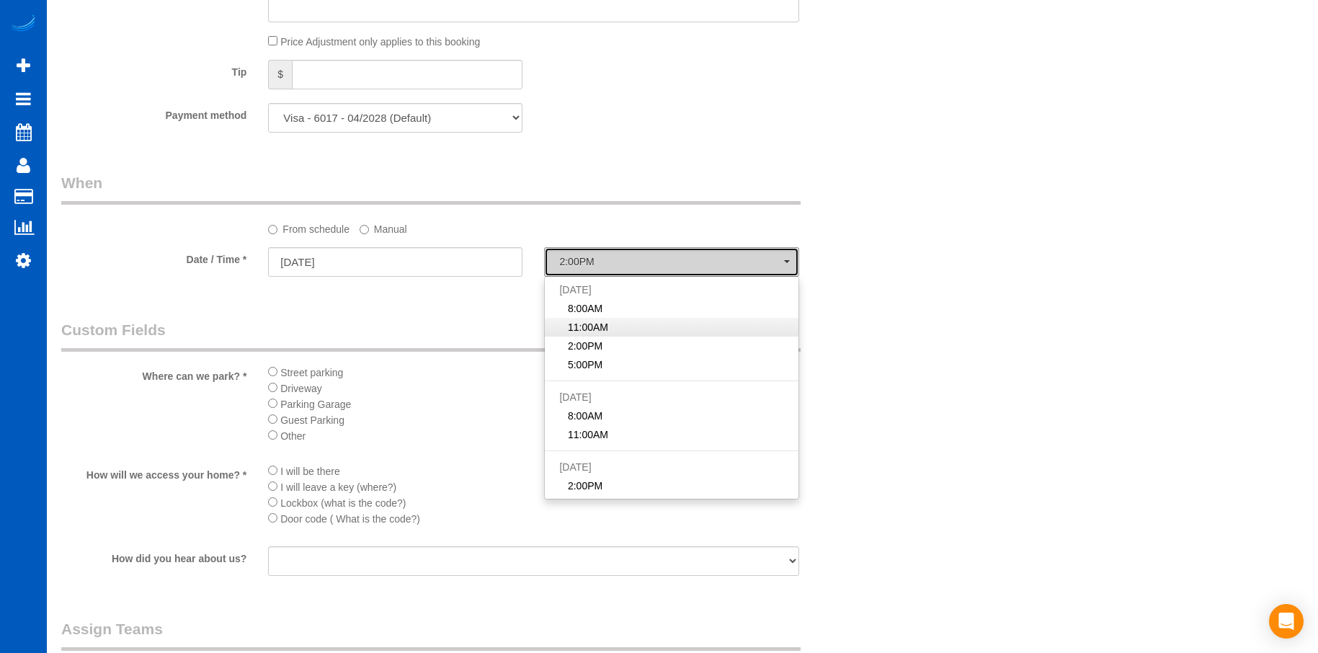
select select "spot2"
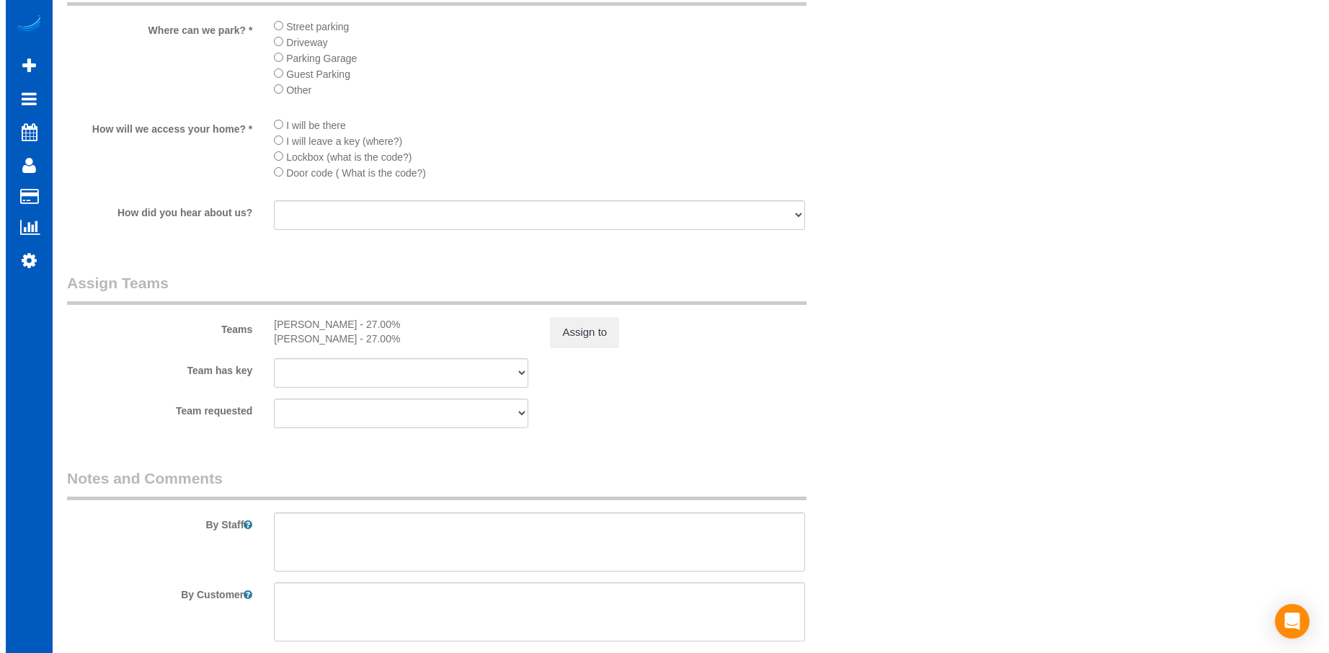
scroll to position [1729, 0]
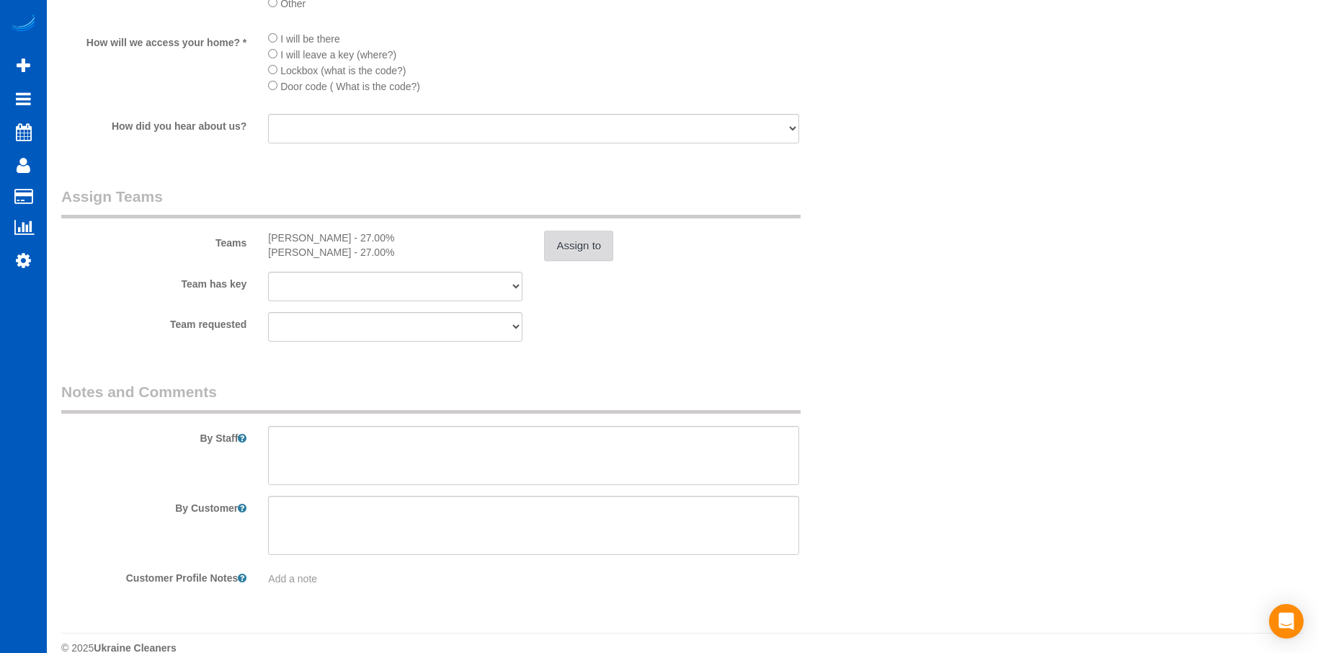
click at [571, 238] on button "Assign to" at bounding box center [578, 246] width 69 height 30
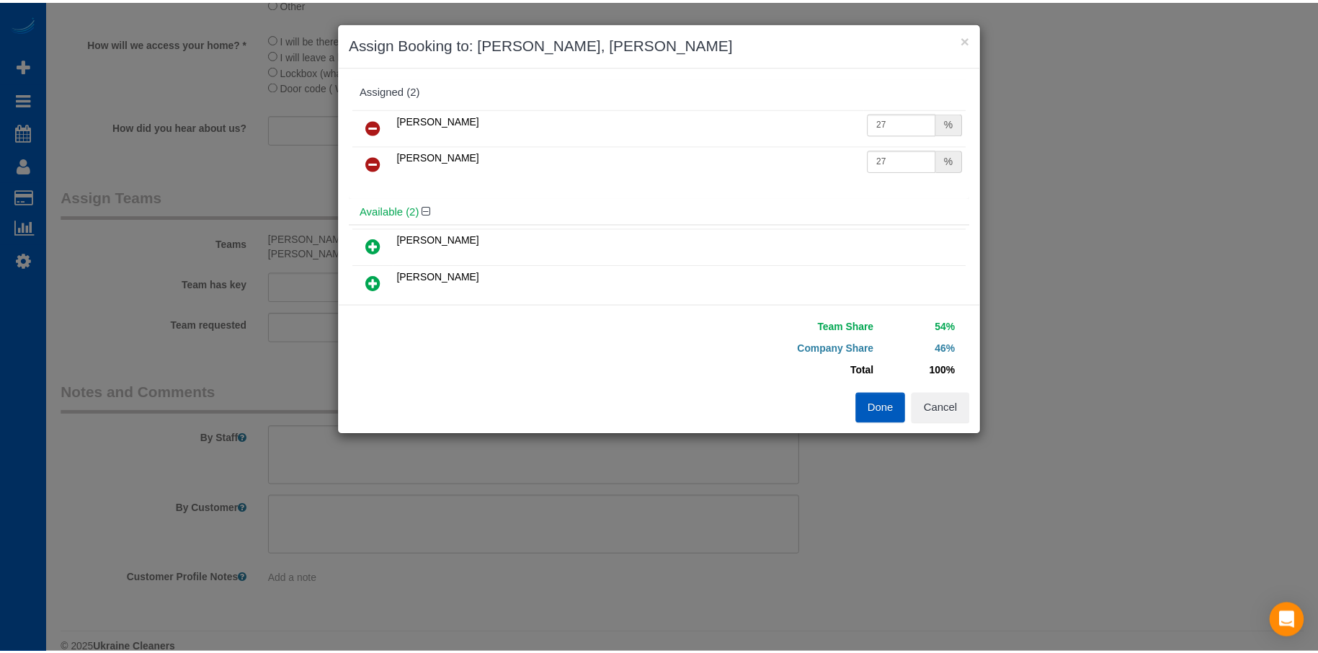
scroll to position [72, 0]
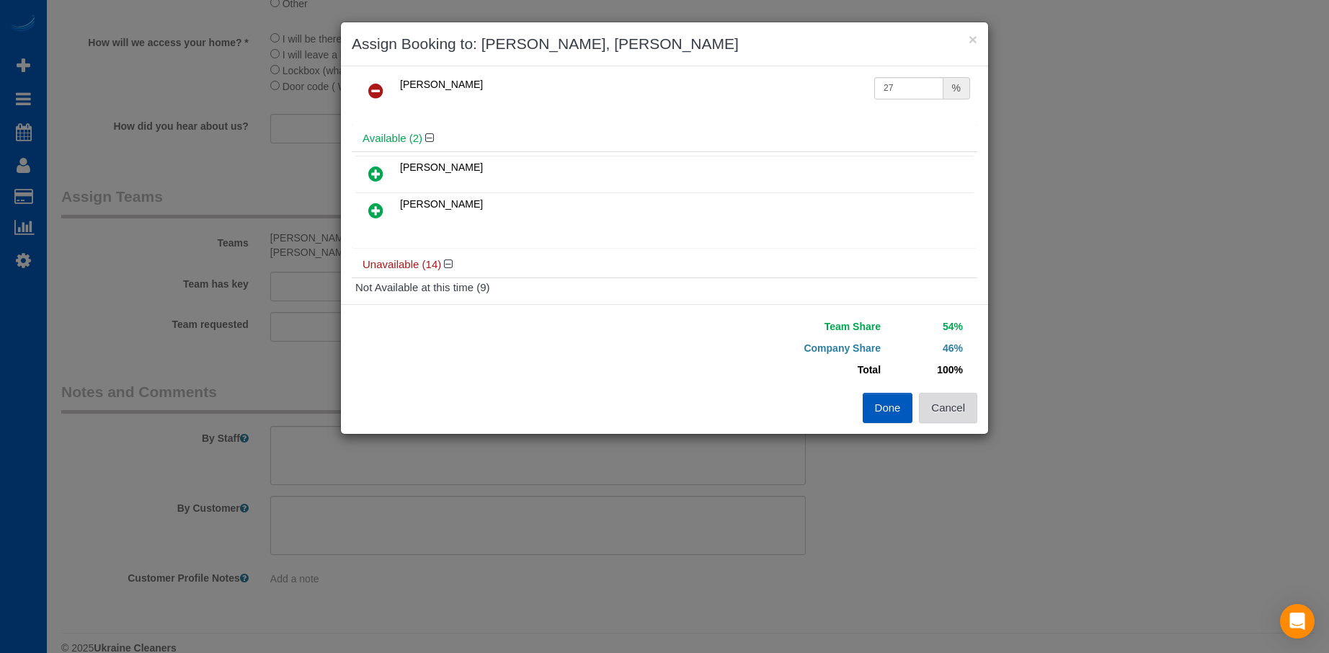
click at [956, 403] on button "Cancel" at bounding box center [948, 408] width 58 height 30
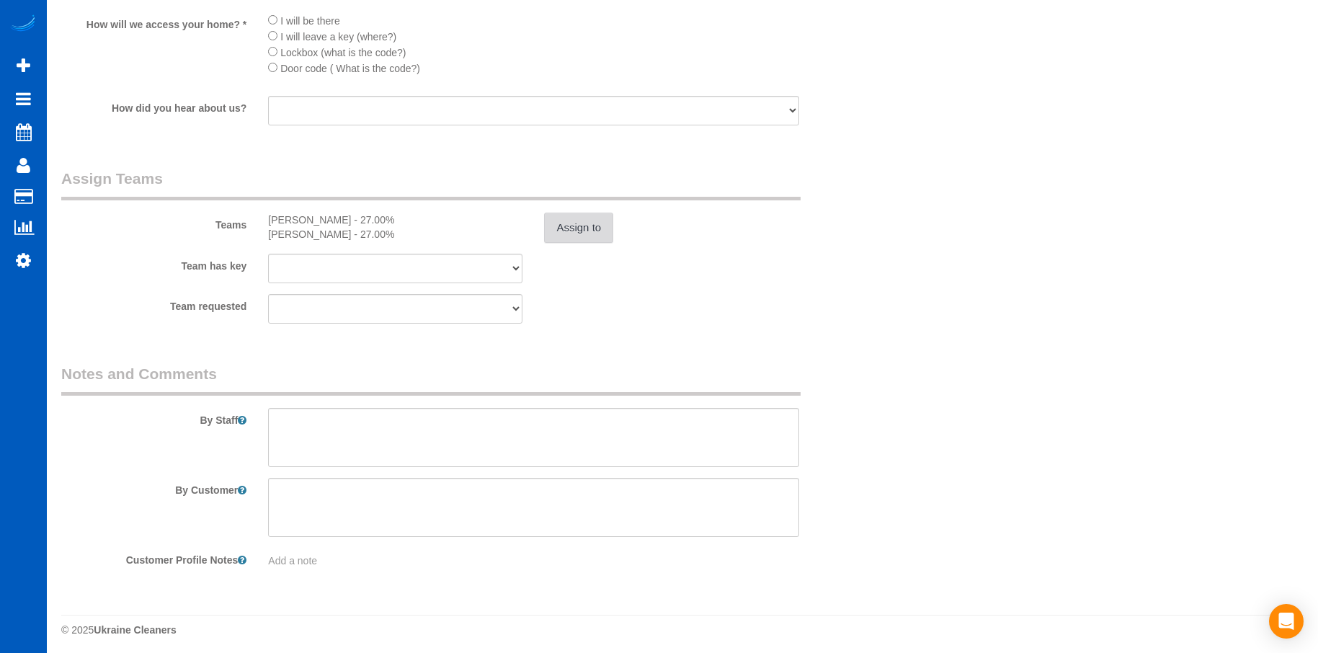
scroll to position [1752, 0]
click at [504, 427] on textarea at bounding box center [533, 432] width 530 height 59
type textarea "L"
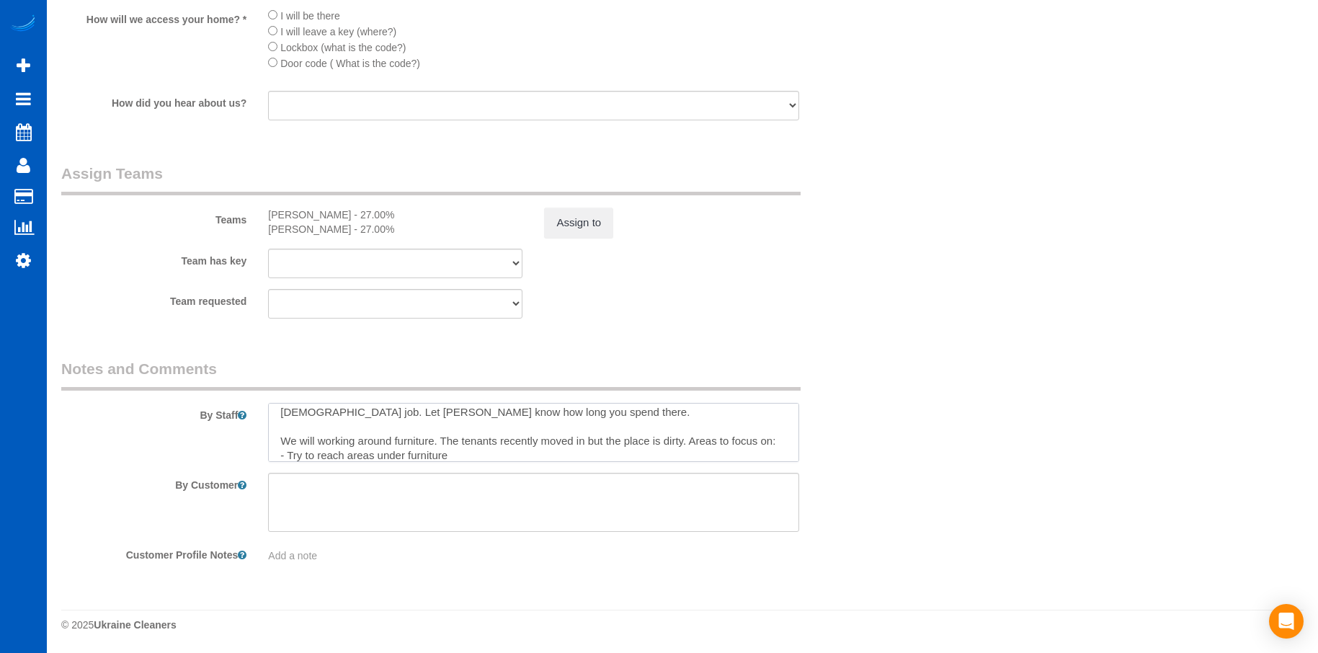
scroll to position [20, 0]
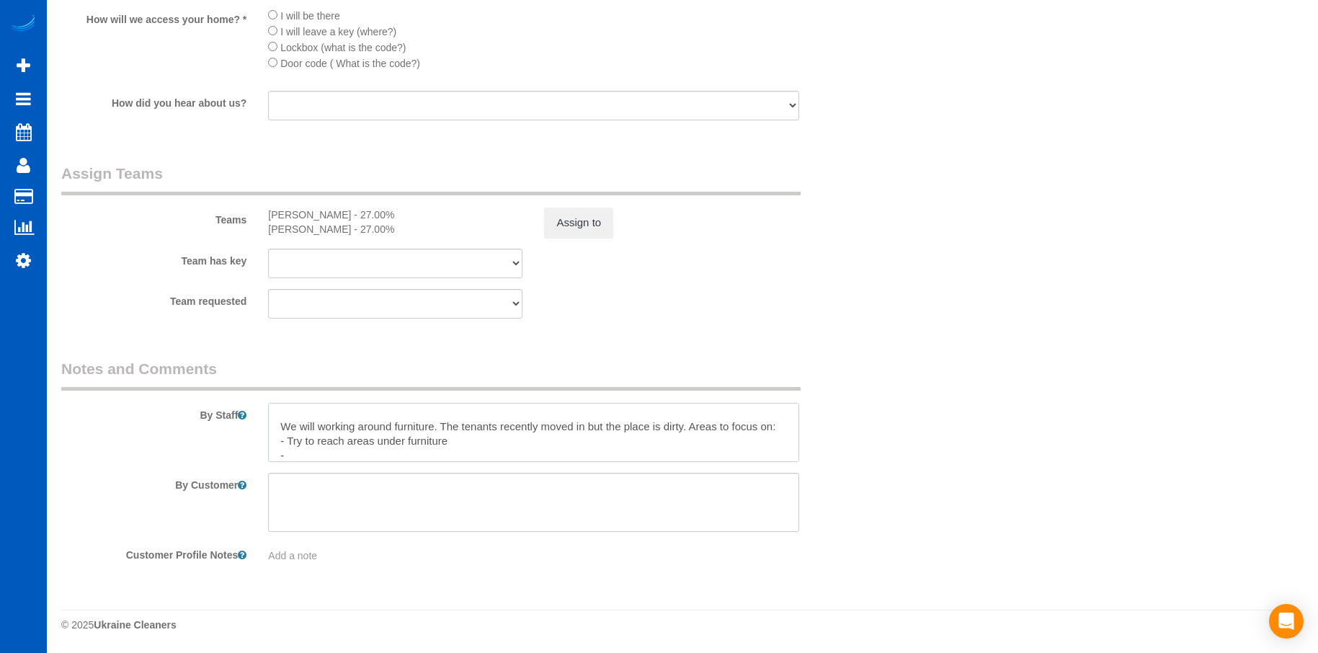
drag, startPoint x: 287, startPoint y: 440, endPoint x: 373, endPoint y: 441, distance: 85.7
click at [373, 441] on textarea at bounding box center [533, 432] width 530 height 59
drag, startPoint x: 376, startPoint y: 442, endPoint x: 402, endPoint y: 441, distance: 25.9
click at [402, 441] on textarea at bounding box center [533, 432] width 530 height 59
click at [454, 436] on textarea at bounding box center [533, 432] width 530 height 59
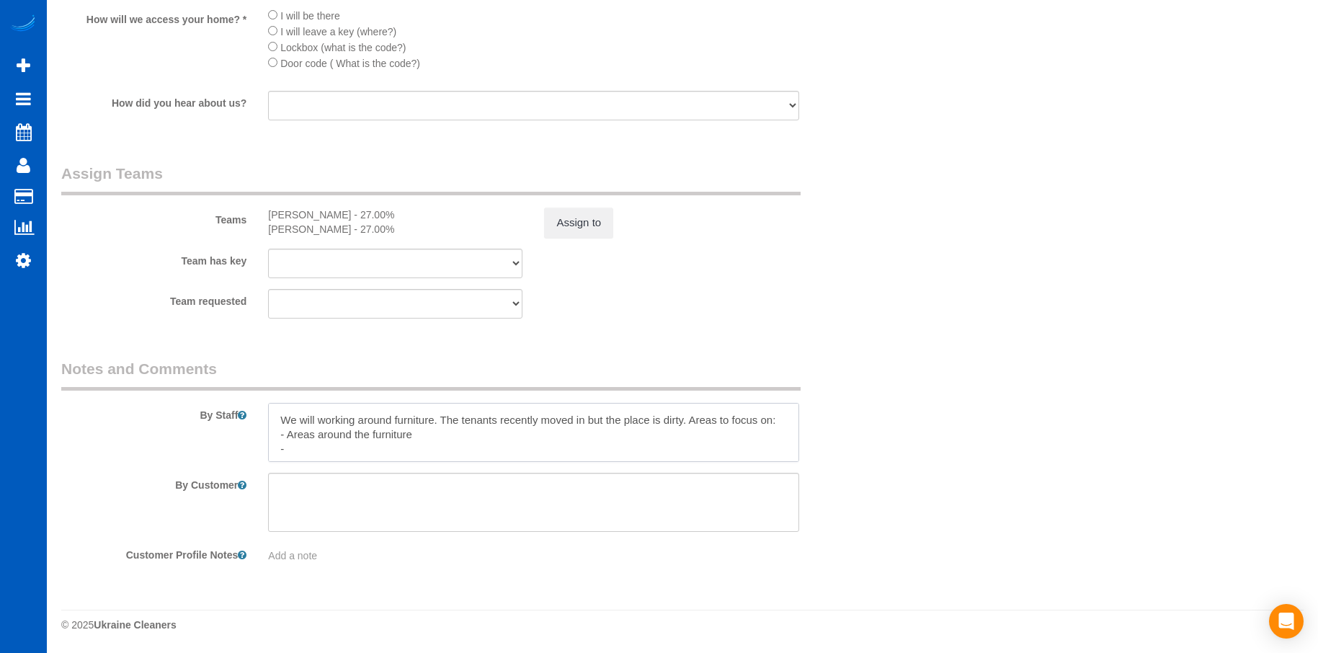
scroll to position [29, 0]
click at [481, 458] on textarea at bounding box center [533, 432] width 530 height 59
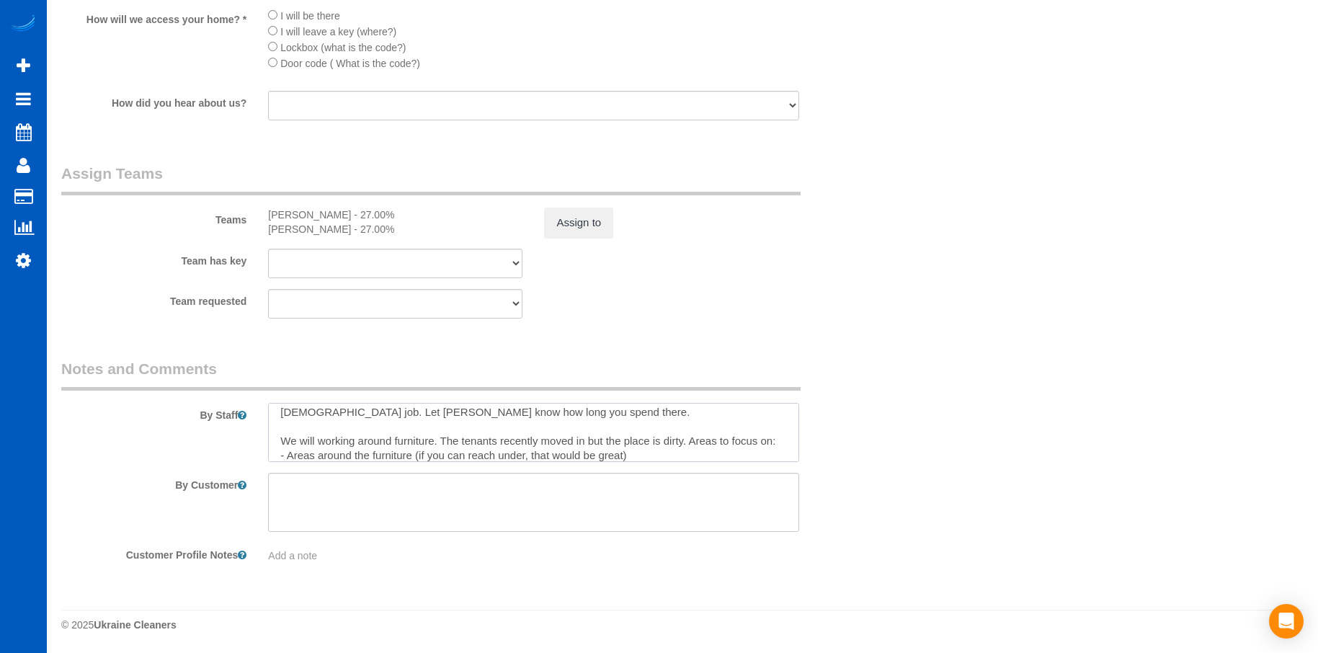
click at [648, 455] on textarea at bounding box center [533, 432] width 530 height 59
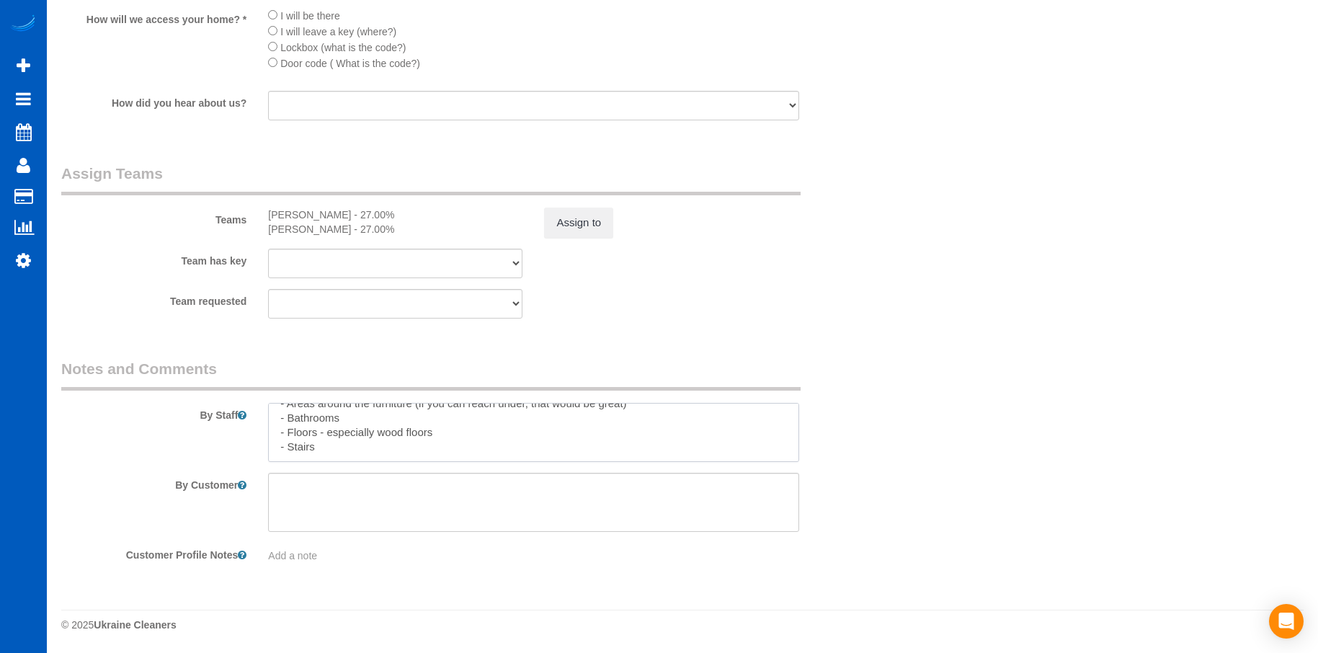
scroll to position [86, 0]
click at [582, 452] on textarea at bounding box center [533, 432] width 530 height 59
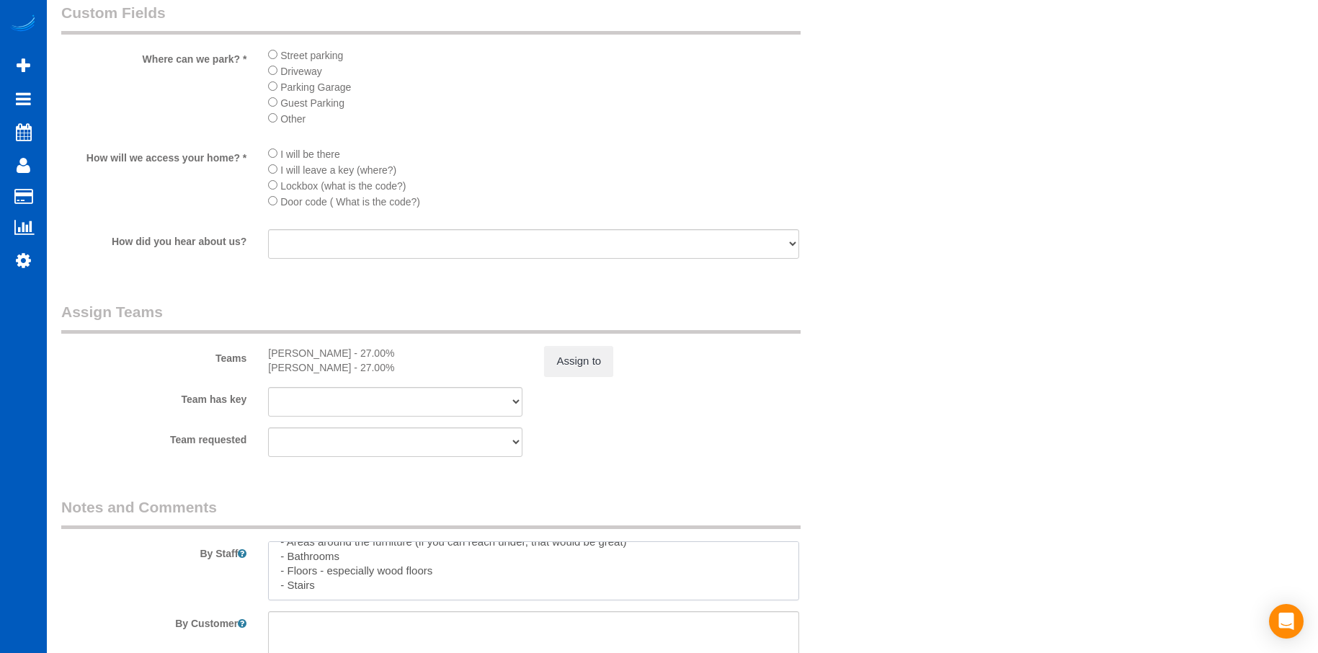
scroll to position [1608, 0]
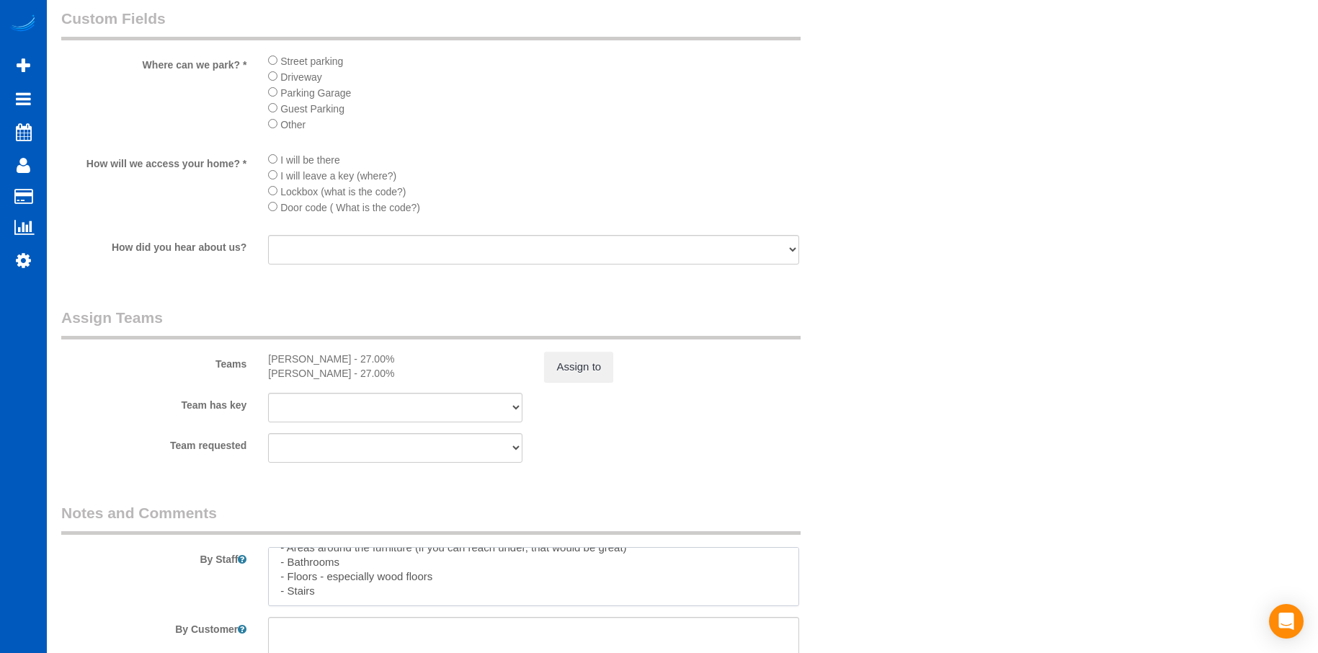
type textarea "[DEMOGRAPHIC_DATA] job. Let [PERSON_NAME] know how long you spend there. We wil…"
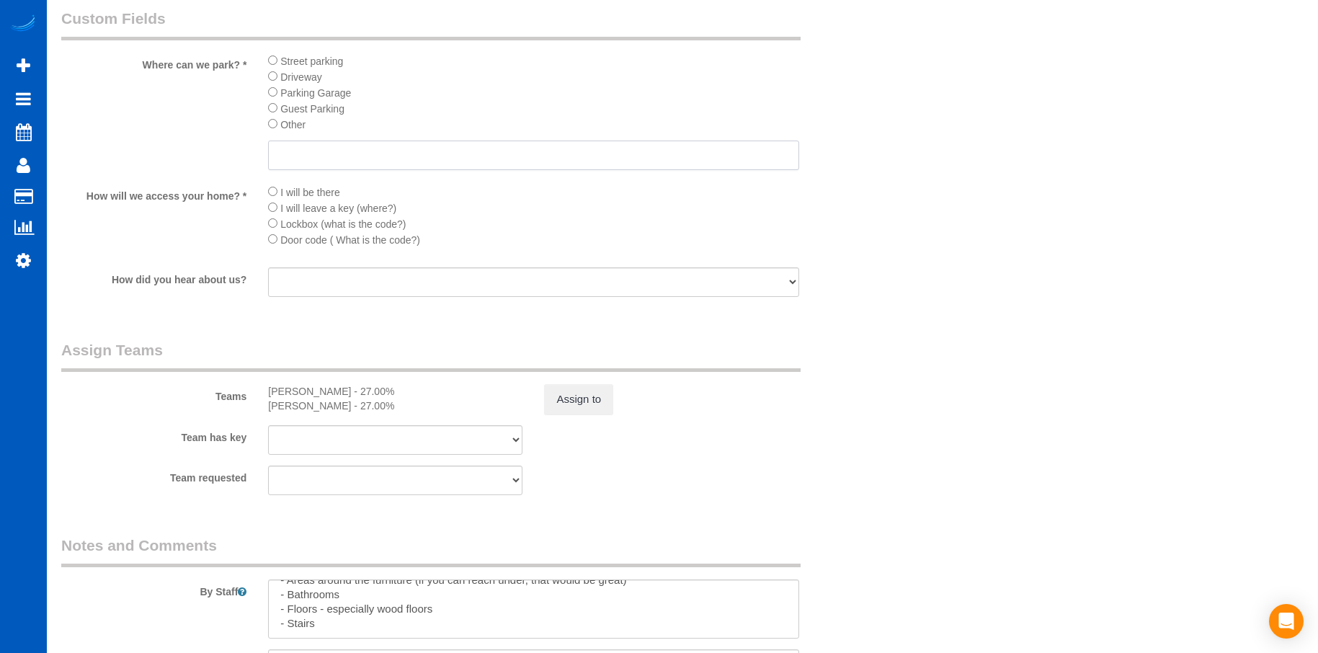
click at [339, 147] on input "text" at bounding box center [533, 155] width 530 height 30
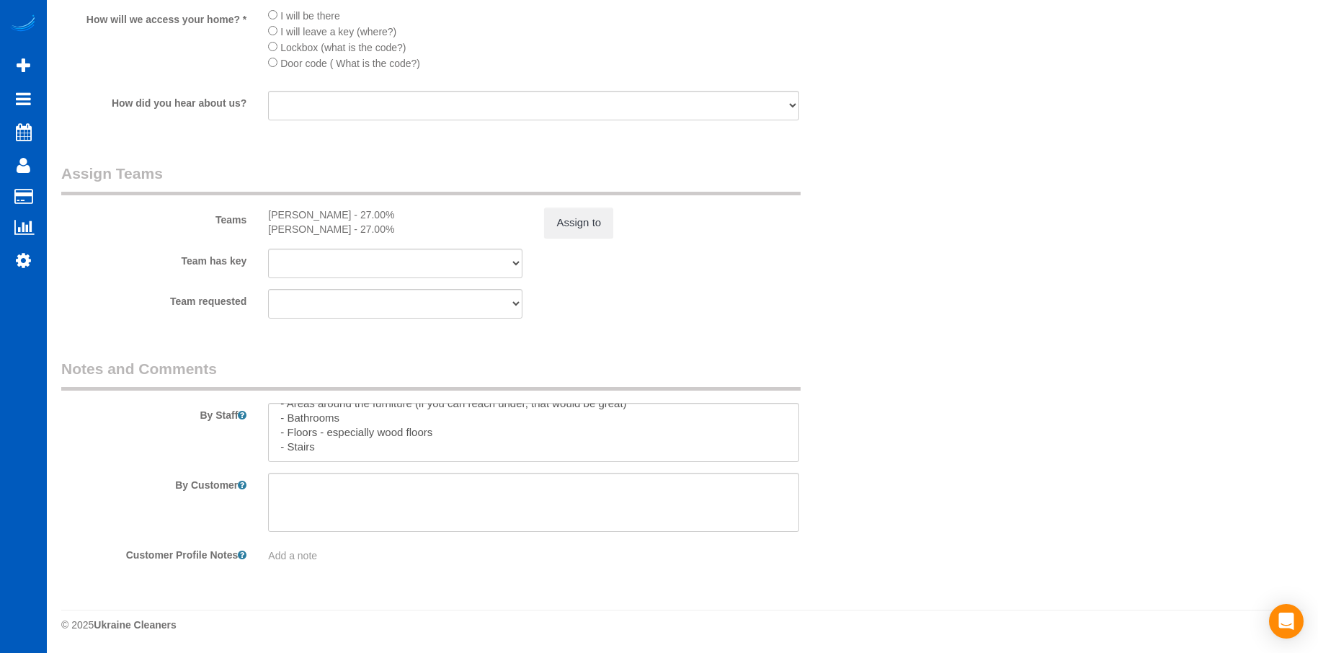
scroll to position [86, 0]
click at [486, 445] on textarea at bounding box center [533, 432] width 530 height 59
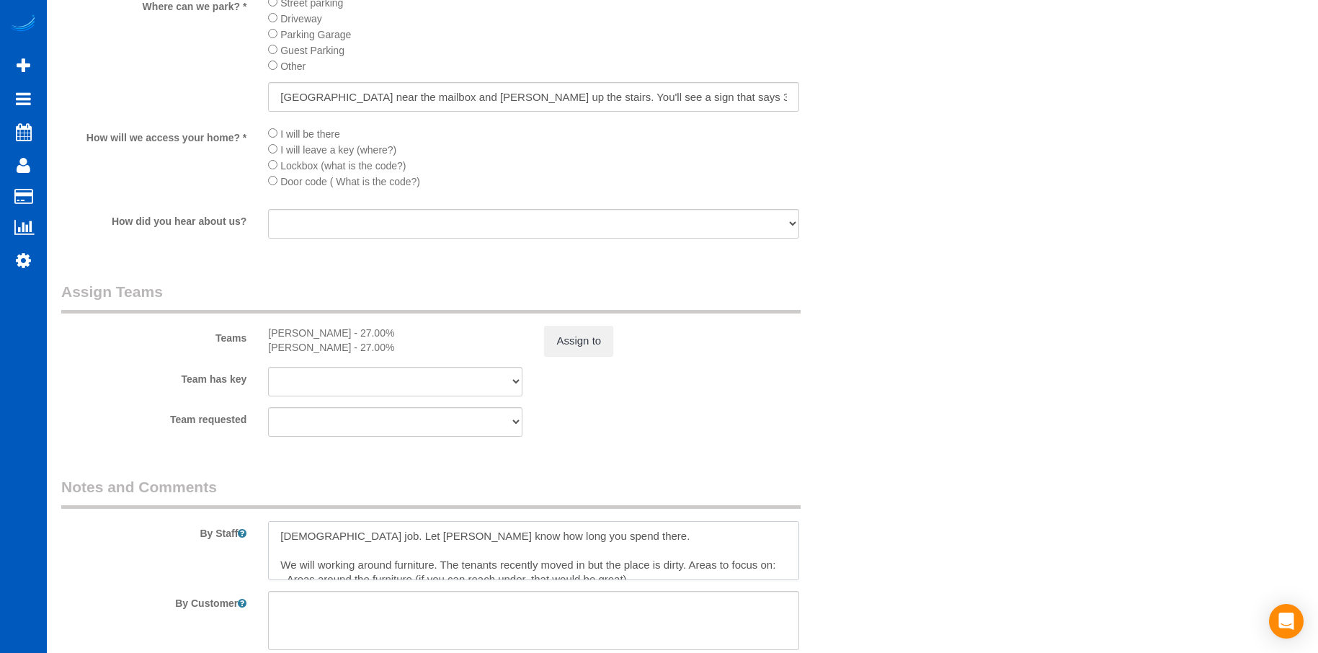
scroll to position [1641, 0]
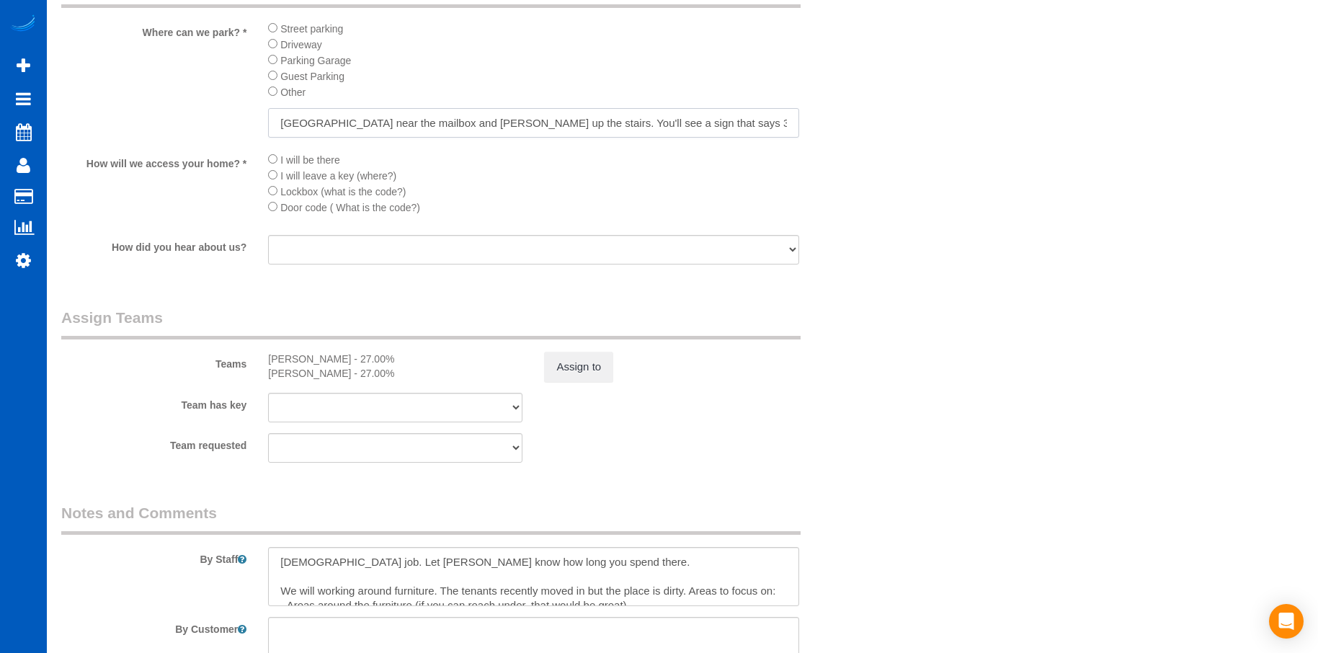
drag, startPoint x: 452, startPoint y: 124, endPoint x: 469, endPoint y: 110, distance: 22.0
click at [452, 124] on input "[GEOGRAPHIC_DATA] near the mailbox and [PERSON_NAME] up the stairs. You'll see …" at bounding box center [533, 123] width 530 height 30
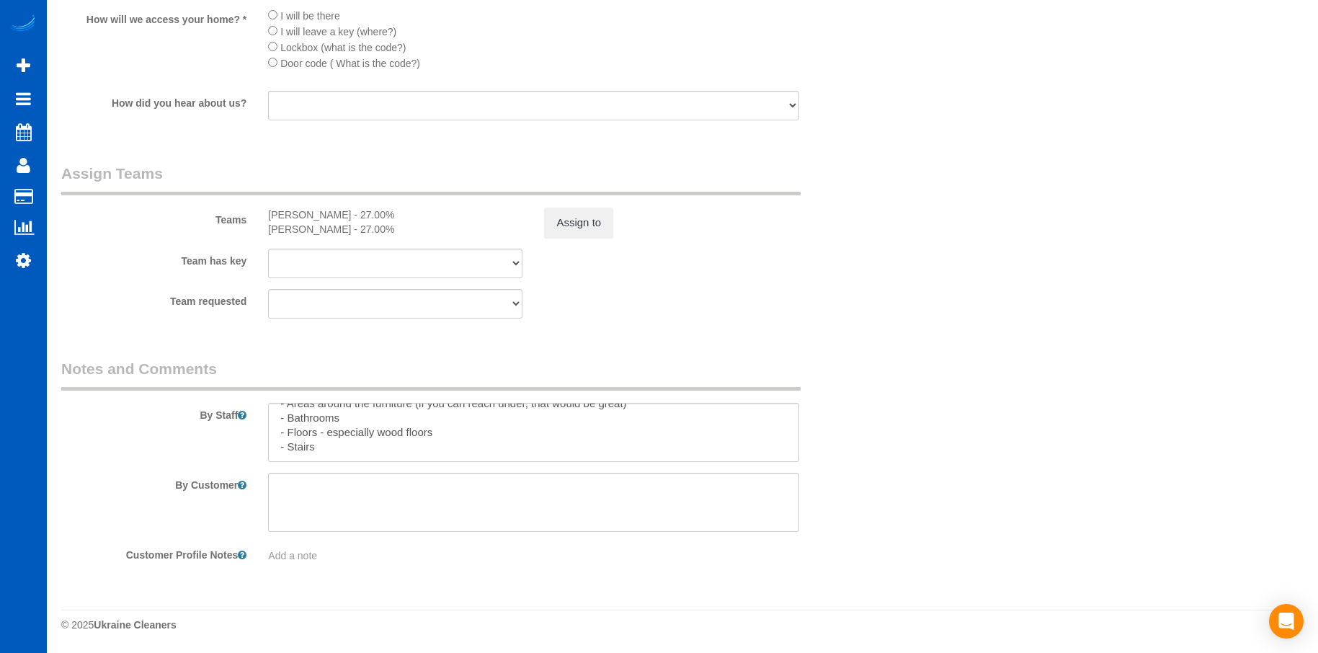
scroll to position [86, 0]
type input "Can park near the mailbox and walk up the stairs. You'll see a sign that says 3…"
click at [394, 443] on textarea at bounding box center [533, 432] width 530 height 59
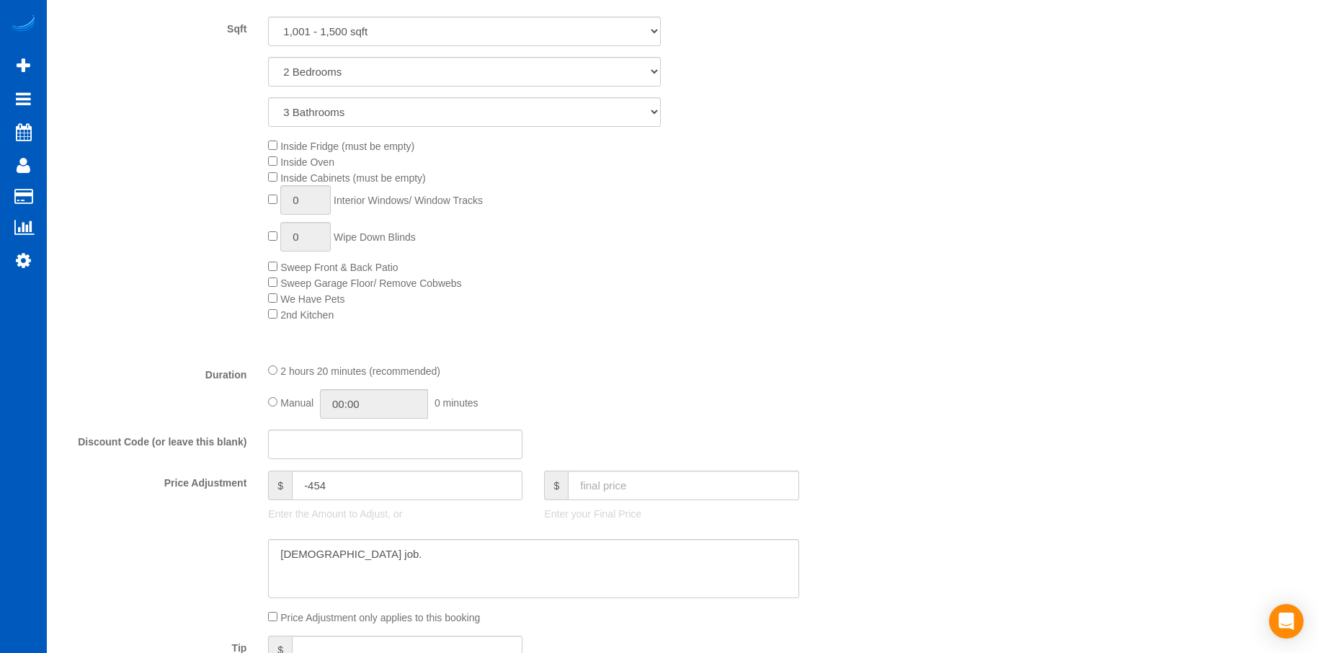
scroll to position [937, 0]
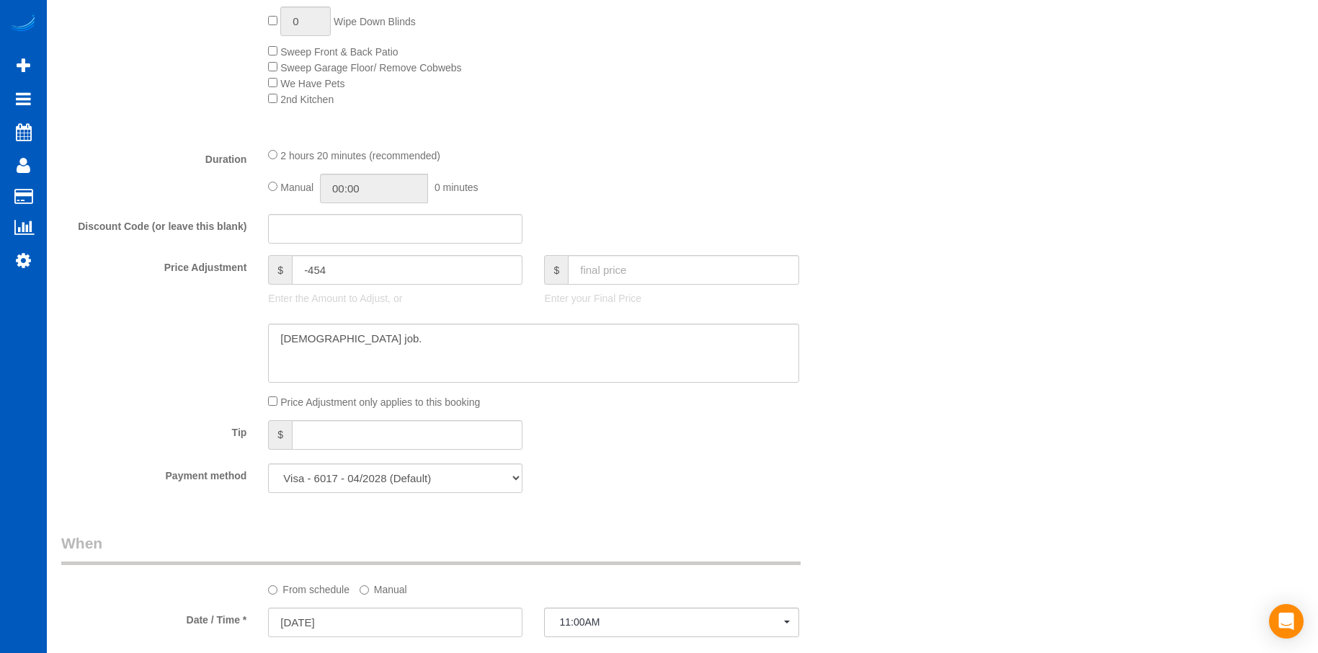
type textarea "[DEMOGRAPHIC_DATA] job. Let [PERSON_NAME] know how long you spend there. We wil…"
click at [375, 189] on input "02:20" at bounding box center [374, 189] width 108 height 30
type input "03:00"
click at [364, 255] on li "03:00" at bounding box center [358, 253] width 64 height 19
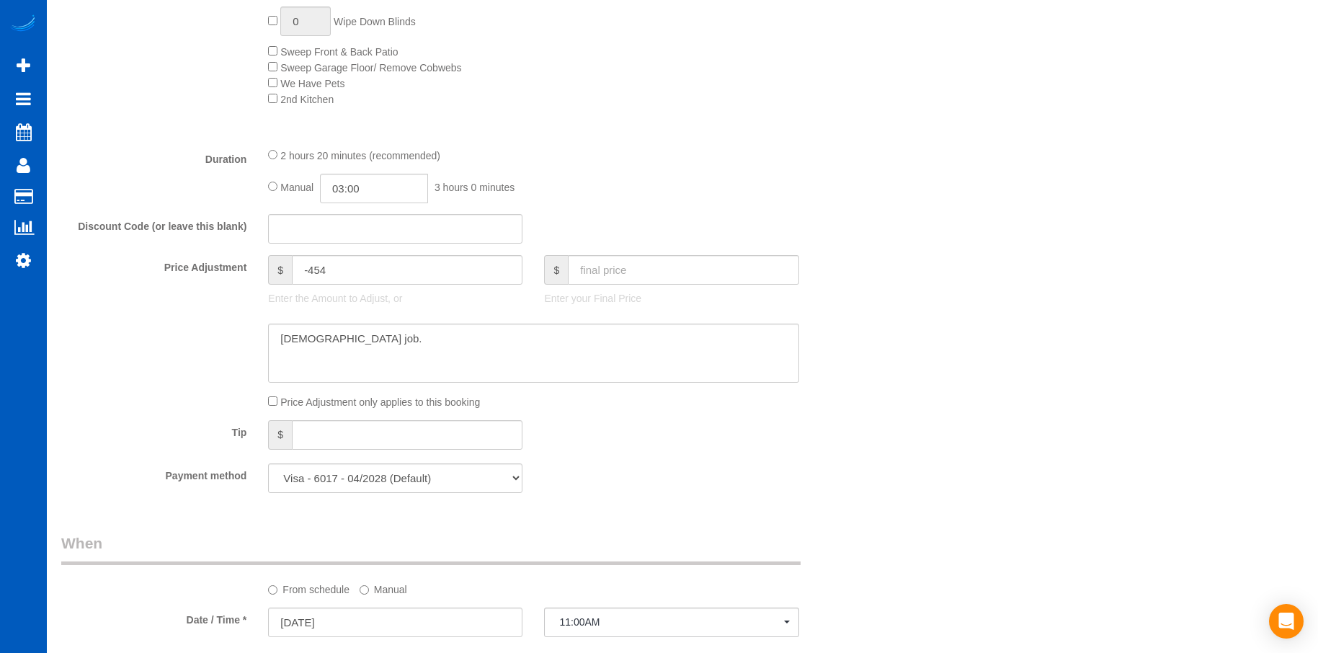
select select "spot16"
click at [530, 352] on textarea at bounding box center [533, 353] width 530 height 59
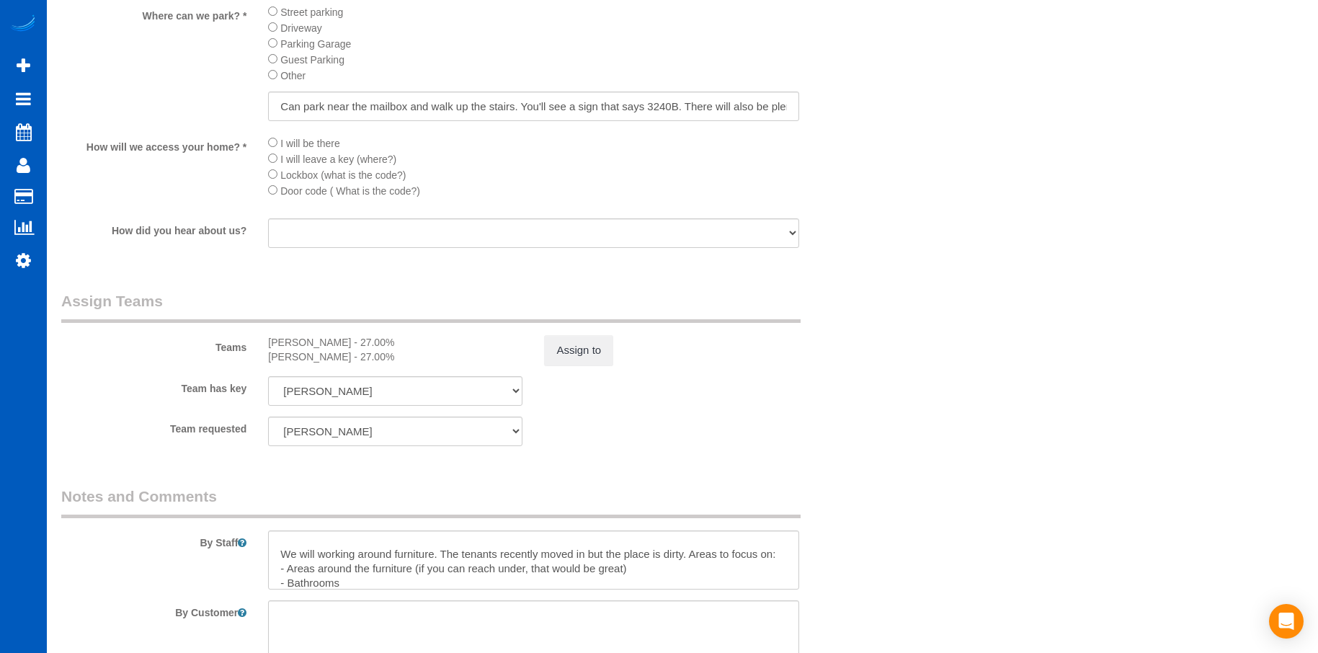
scroll to position [0, 0]
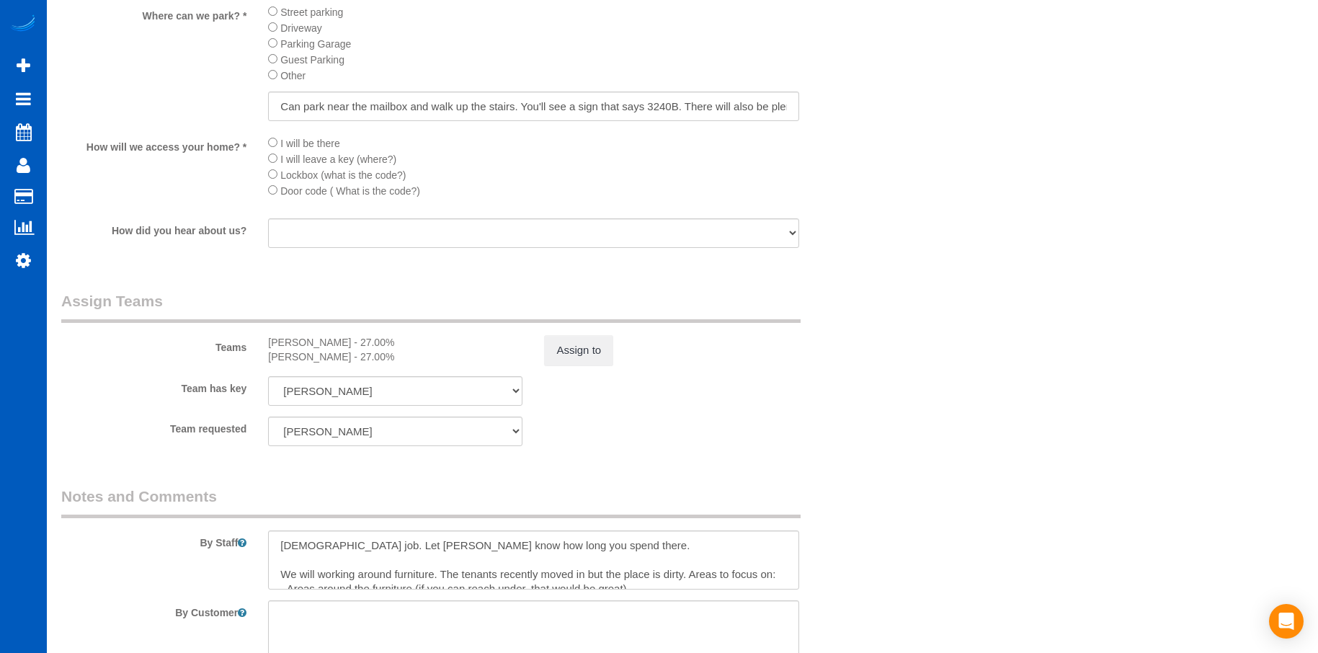
type textarea "[DEMOGRAPHIC_DATA] job. Budget is $300."
click at [375, 549] on textarea at bounding box center [533, 559] width 530 height 59
drag, startPoint x: 586, startPoint y: 545, endPoint x: 566, endPoint y: 546, distance: 20.2
click at [586, 545] on textarea at bounding box center [533, 559] width 530 height 59
click at [332, 536] on textarea at bounding box center [533, 559] width 530 height 59
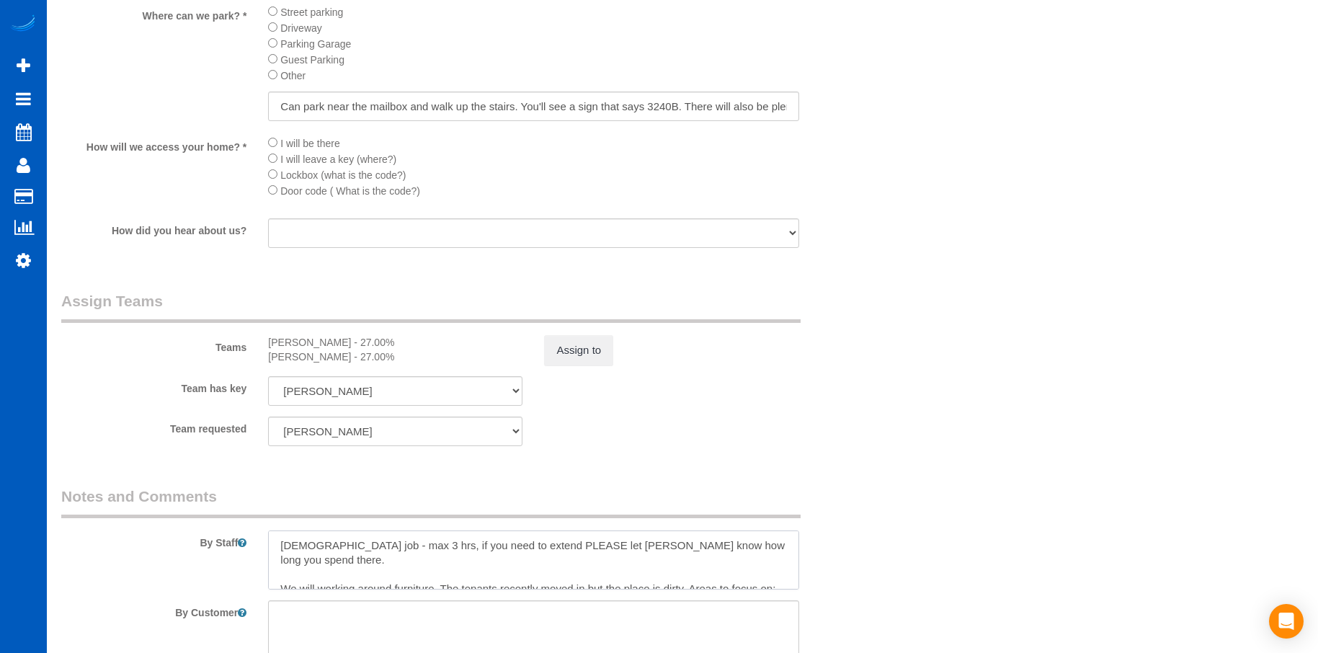
drag, startPoint x: 611, startPoint y: 540, endPoint x: 762, endPoint y: 549, distance: 151.6
click at [762, 549] on textarea at bounding box center [533, 559] width 530 height 59
click at [548, 550] on textarea at bounding box center [533, 559] width 530 height 59
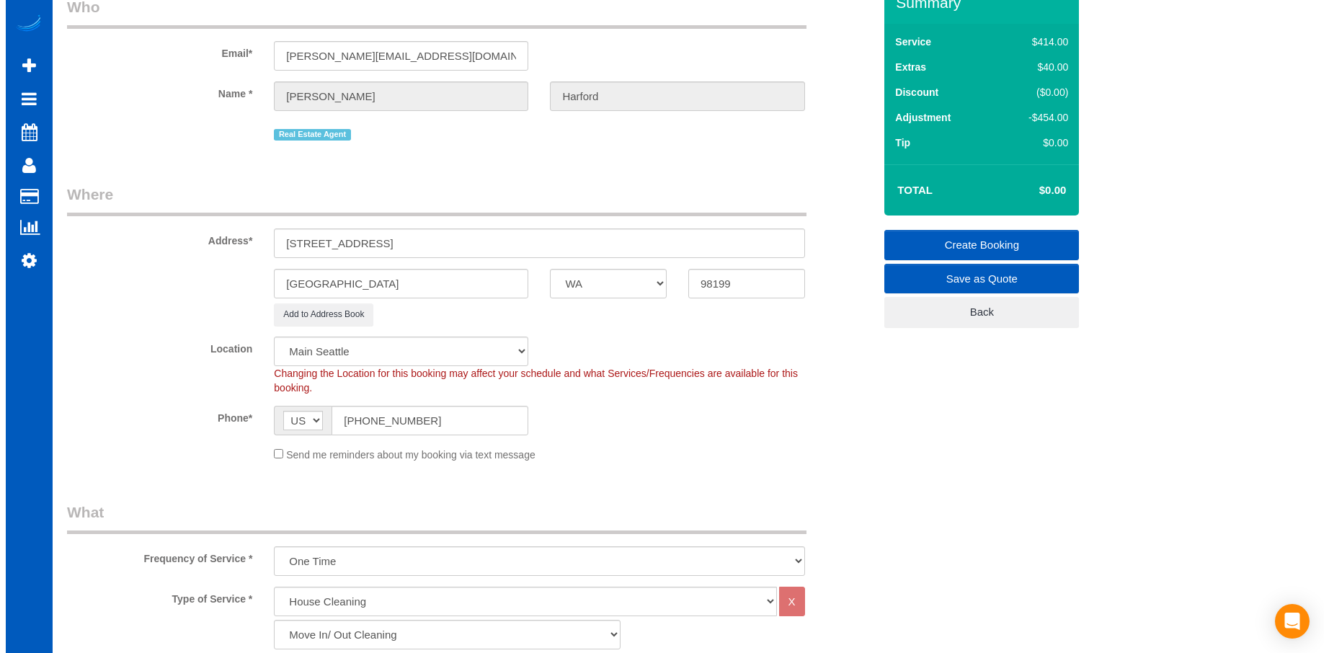
scroll to position [0, 0]
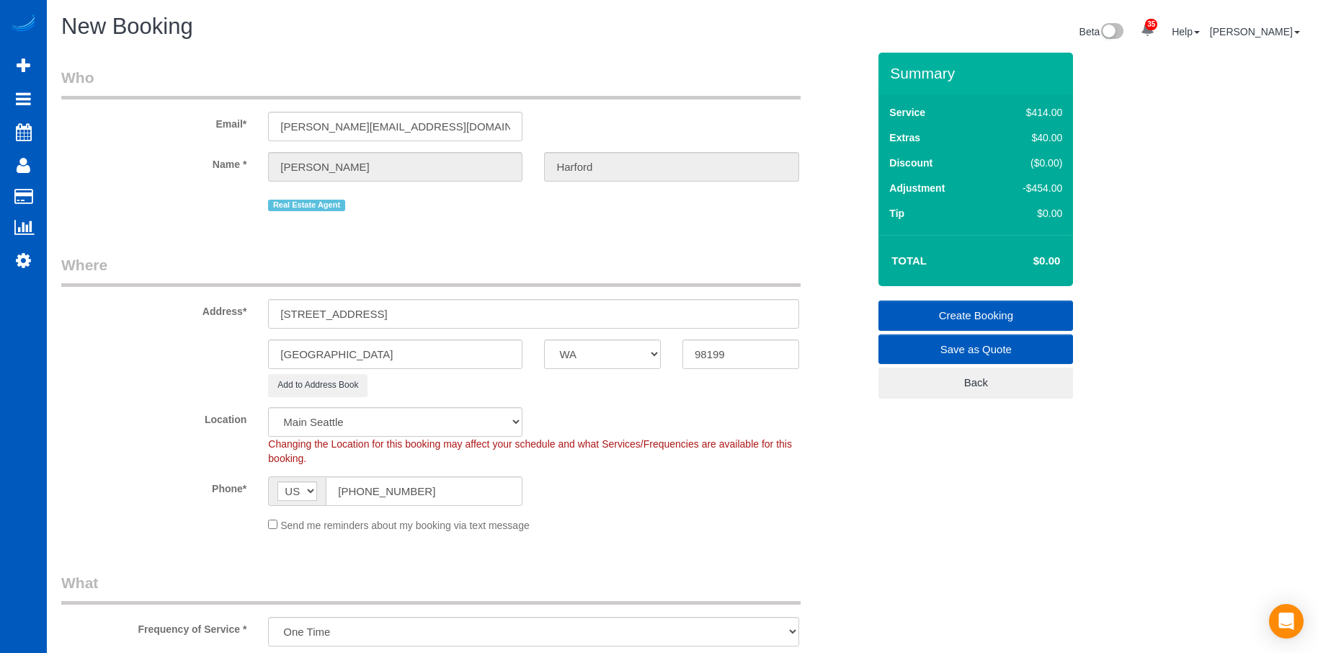
type textarea "[DEMOGRAPHIC_DATA] job - max 3 hrs, if you need to extend PLEASE let [PERSON_NA…"
click at [928, 313] on link "Create Booking" at bounding box center [975, 315] width 195 height 30
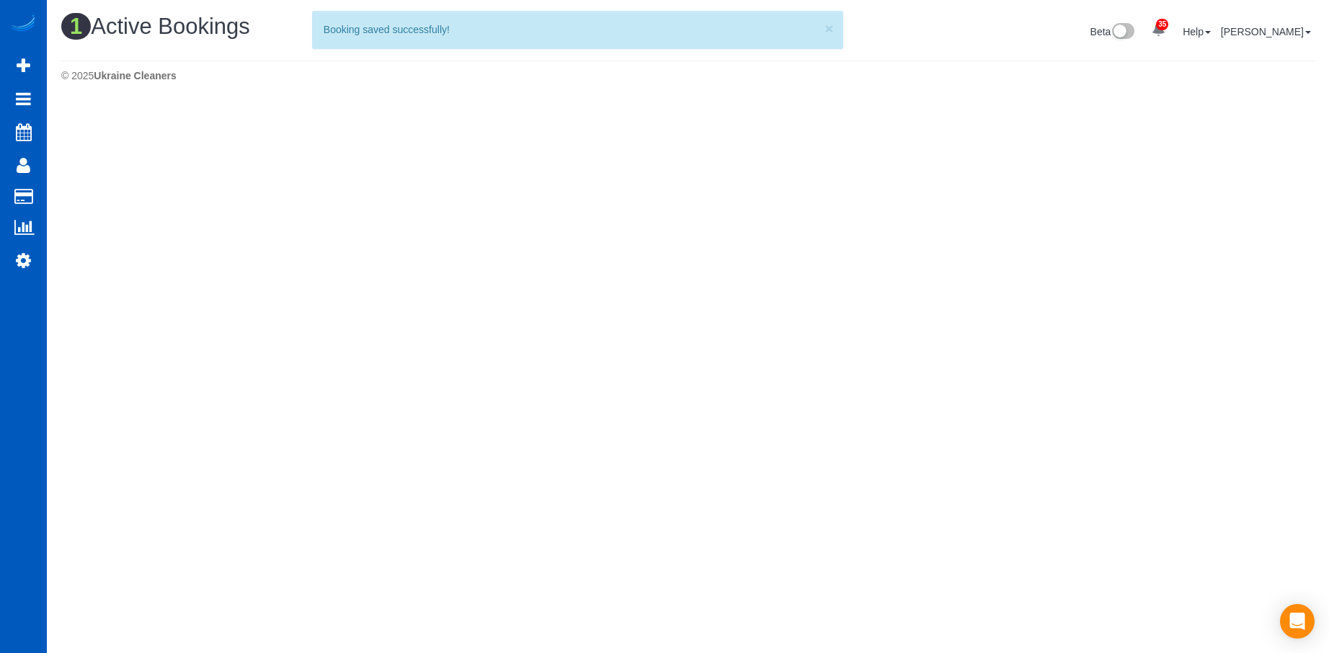
scroll to position [363, 1329]
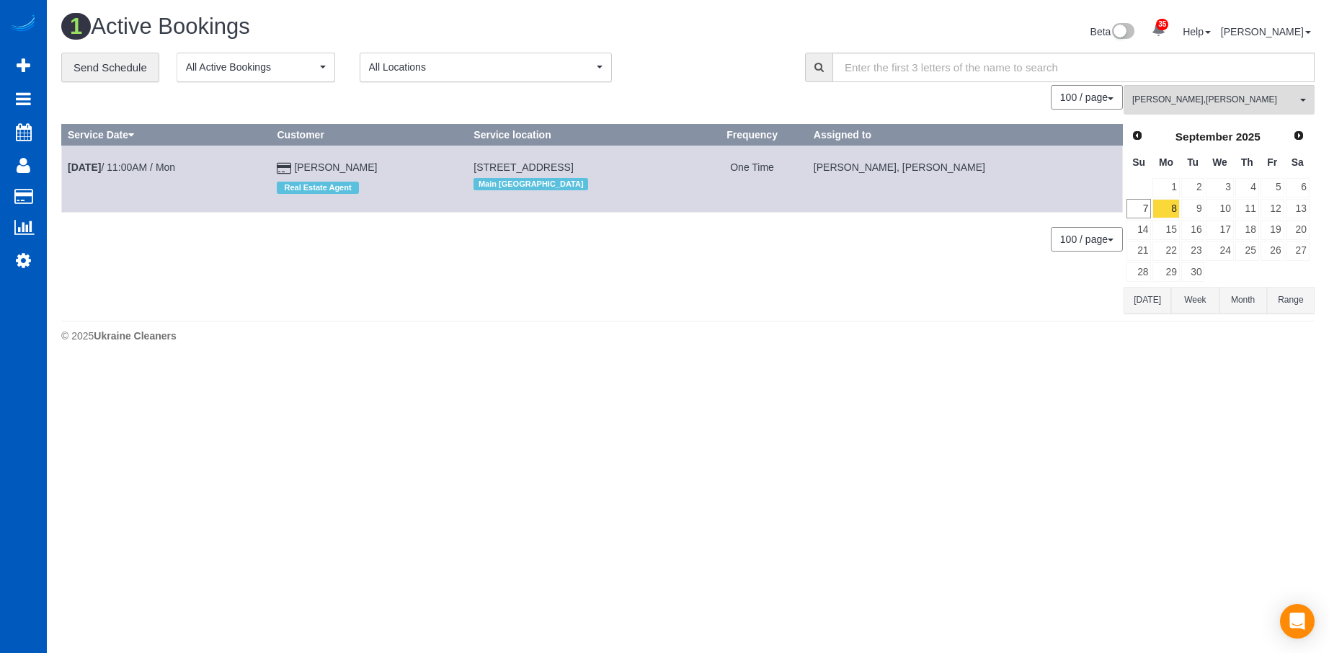
click at [991, 380] on body "35 Beta Your Notifications You have 0 alerts × You have 2 to charge for [DATE] …" at bounding box center [664, 326] width 1329 height 653
click at [1169, 90] on button "[PERSON_NAME] , [PERSON_NAME] All Teams" at bounding box center [1218, 100] width 191 height 30
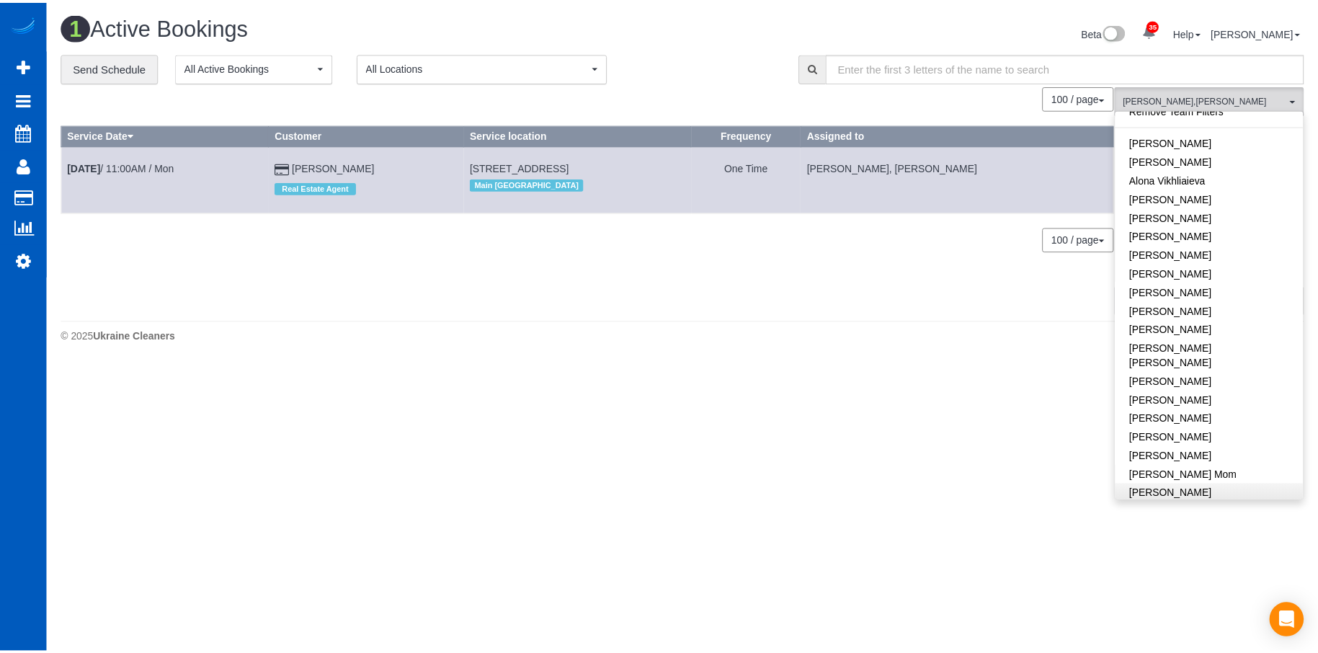
scroll to position [0, 0]
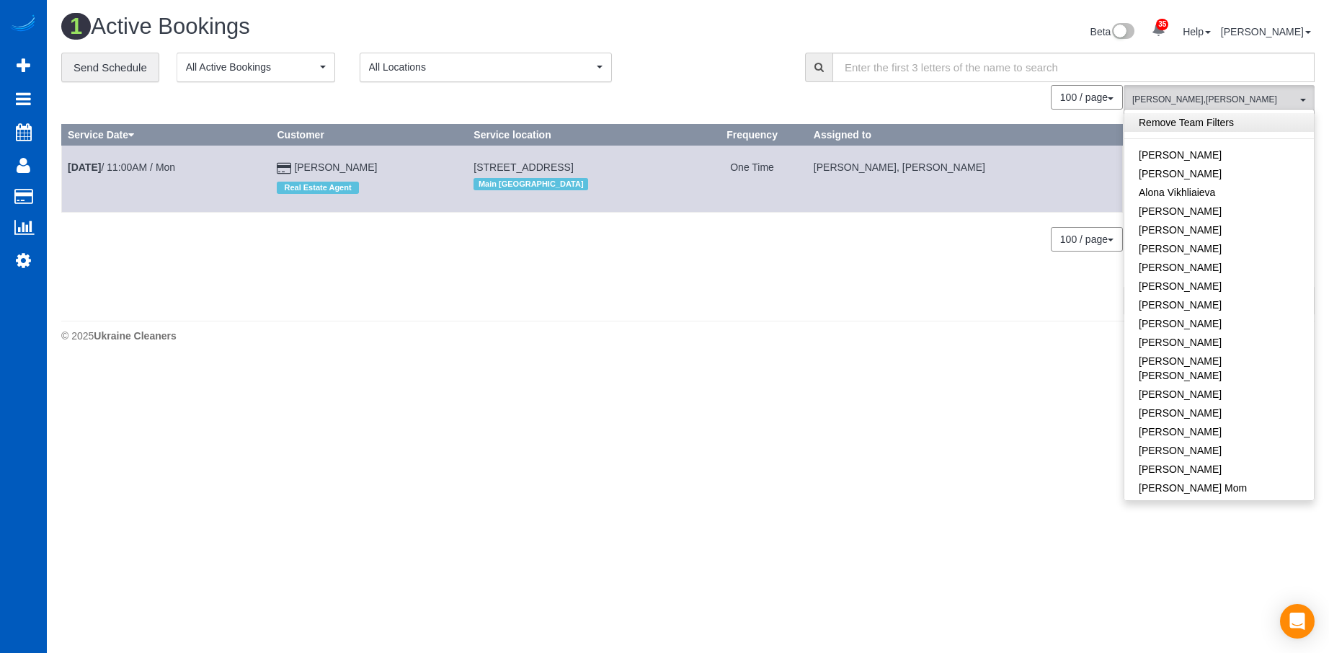
click at [1243, 120] on link "Remove Team Filters" at bounding box center [1218, 122] width 189 height 19
click at [794, 56] on div at bounding box center [1059, 68] width 531 height 30
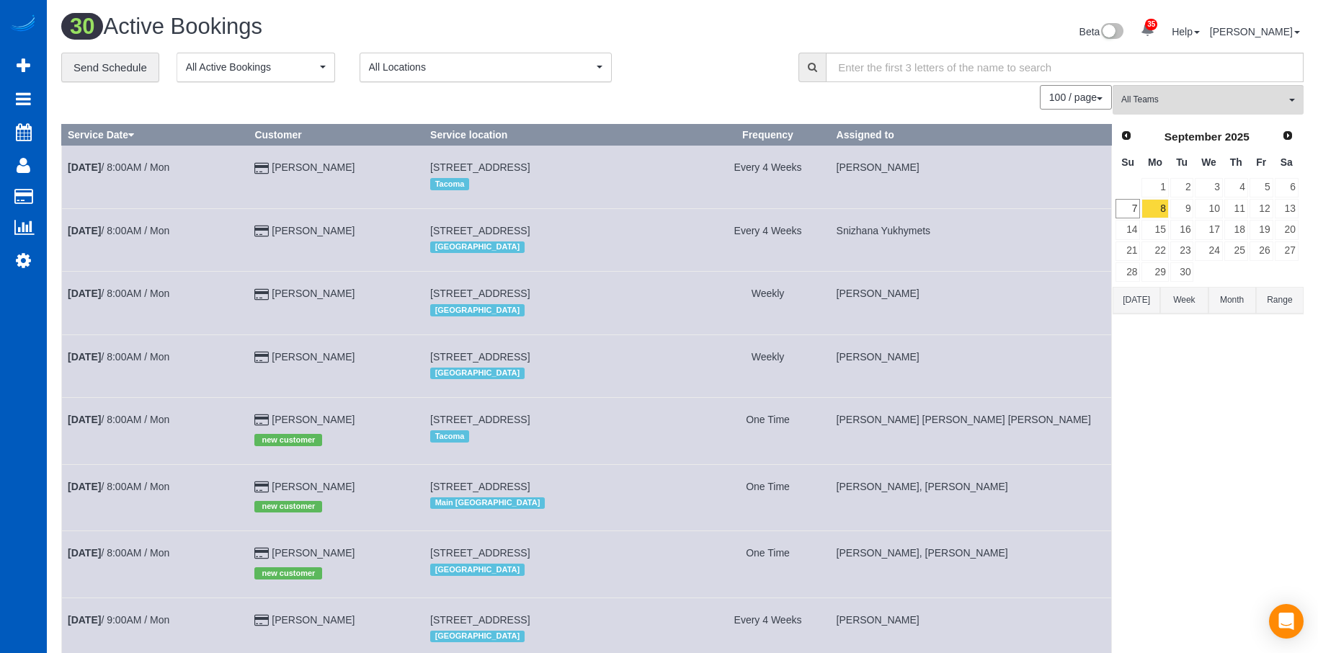
scroll to position [2180, 1318]
